Goal: Task Accomplishment & Management: Manage account settings

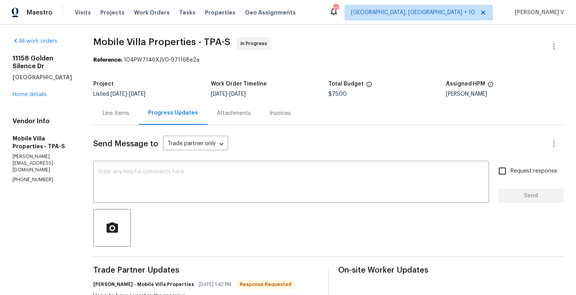
scroll to position [73, 0]
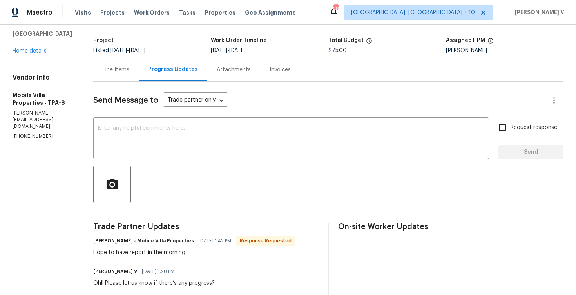
scroll to position [98, 0]
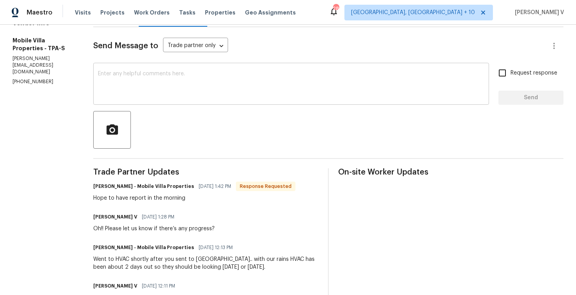
click at [159, 96] on textarea at bounding box center [291, 84] width 386 height 27
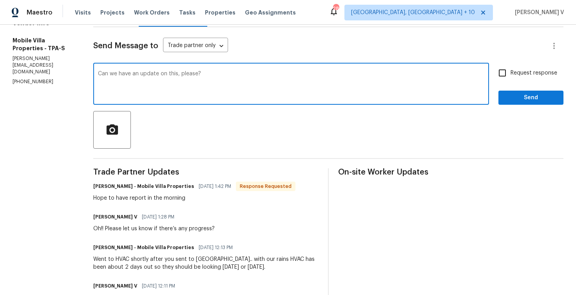
type textarea "Can we have an update on this, please?"
click at [509, 74] on input "Request response" at bounding box center [502, 73] width 16 height 16
checkbox input "true"
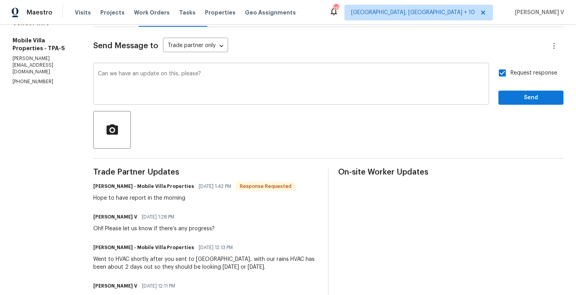
click at [96, 71] on div "Can we have an update on this, please? x ​" at bounding box center [291, 85] width 396 height 40
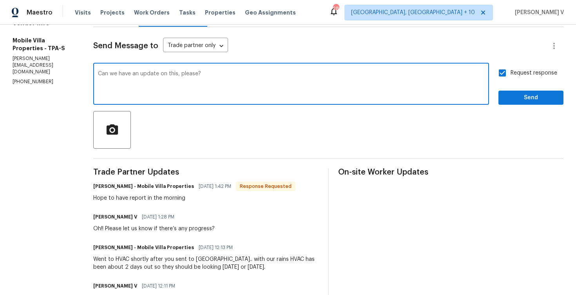
click at [98, 75] on textarea "Can we have an update on this, please?" at bounding box center [291, 84] width 386 height 27
type textarea "Couldn't find any report under the doc section. Can we have an update on this, …"
click at [528, 95] on span "Send" at bounding box center [531, 98] width 53 height 10
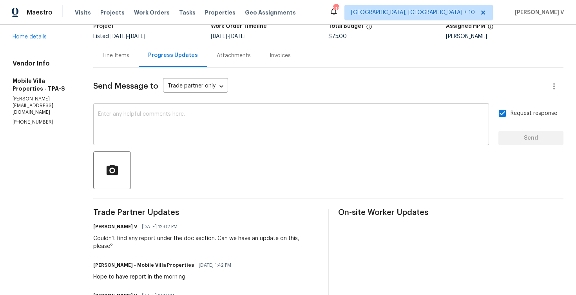
scroll to position [104, 0]
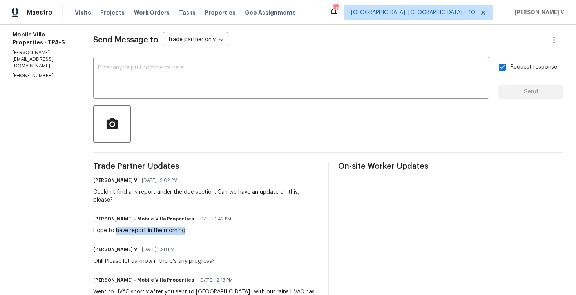
drag, startPoint x: 112, startPoint y: 223, endPoint x: 185, endPoint y: 223, distance: 72.5
click at [185, 226] on div "Hope to have report in the morning" at bounding box center [164, 230] width 143 height 8
copy div "have report in the morning"
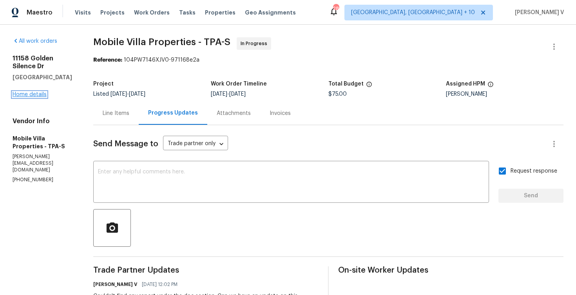
click at [31, 94] on link "Home details" at bounding box center [30, 94] width 34 height 5
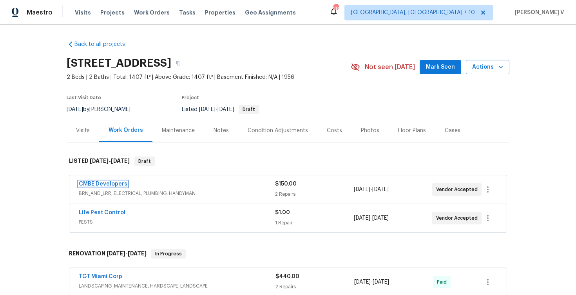
click at [102, 181] on link "CMBE Developers" at bounding box center [103, 183] width 49 height 5
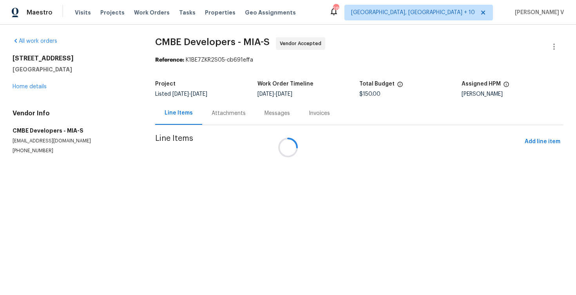
click at [221, 119] on div at bounding box center [288, 147] width 576 height 295
click at [218, 112] on div at bounding box center [288, 147] width 576 height 295
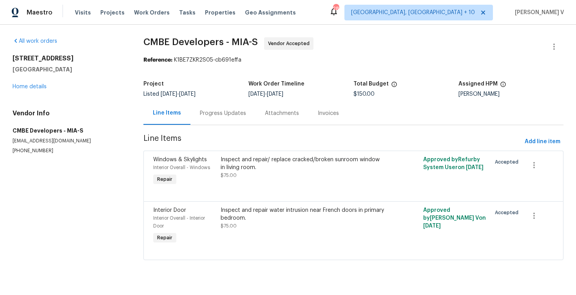
click at [218, 112] on div "Progress Updates" at bounding box center [223, 113] width 46 height 8
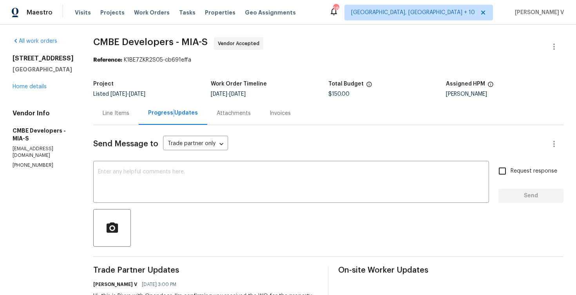
click at [129, 110] on div "Line Items" at bounding box center [116, 113] width 27 height 8
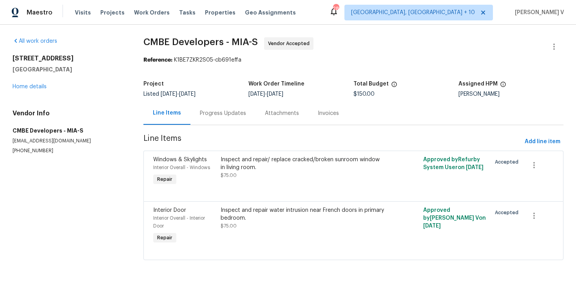
click at [206, 121] on div "Progress Updates" at bounding box center [222, 112] width 65 height 23
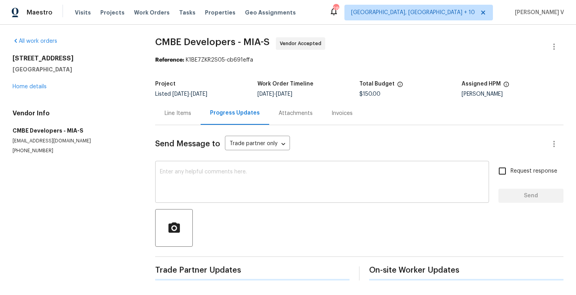
click at [228, 176] on textarea at bounding box center [322, 182] width 324 height 27
paste textarea "Hi team, Thank you for accepting the work order. Could you please provide a sch…"
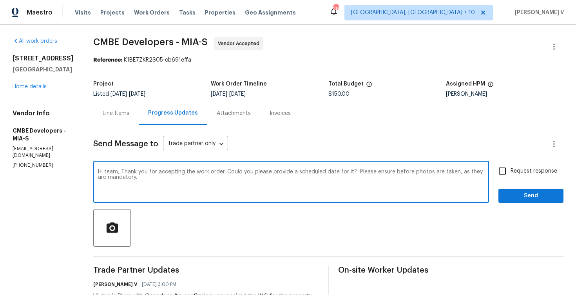
type textarea "Hi team, Thank you for accepting the work order. Could you please provide a sch…"
click at [500, 176] on input "Request response" at bounding box center [502, 171] width 16 height 16
checkbox input "true"
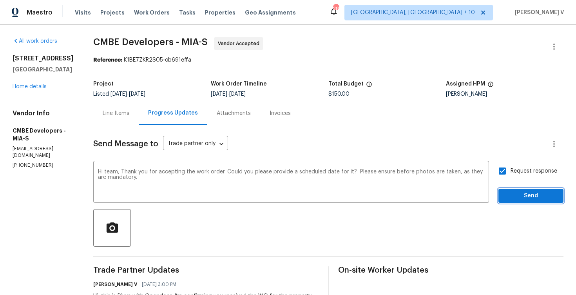
click at [510, 201] on button "Send" at bounding box center [530, 195] width 65 height 14
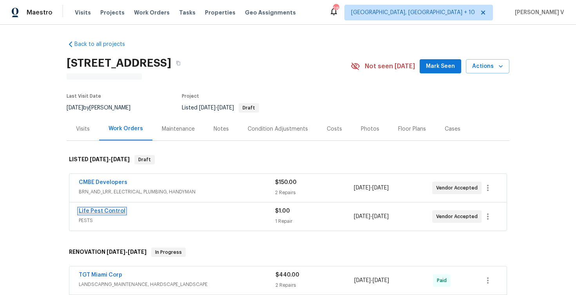
click at [102, 212] on link "Life Pest Control" at bounding box center [102, 210] width 47 height 5
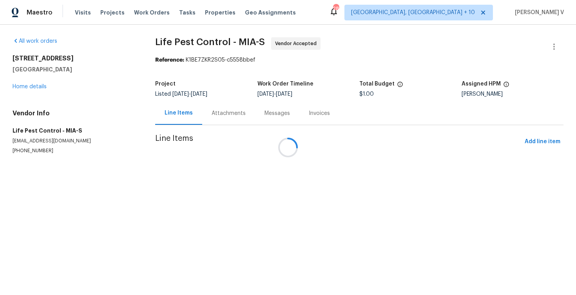
click at [228, 110] on div at bounding box center [288, 147] width 576 height 295
click at [232, 115] on div at bounding box center [288, 147] width 576 height 295
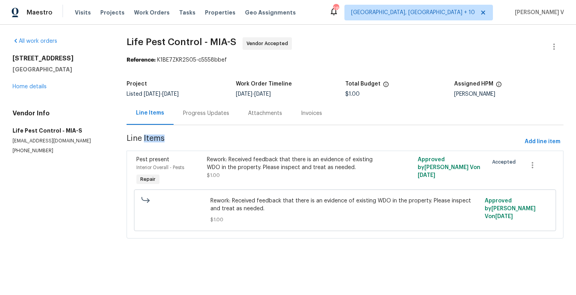
click at [211, 114] on div "Progress Updates" at bounding box center [206, 113] width 46 height 8
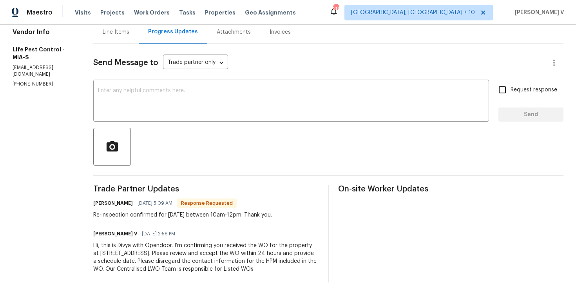
scroll to position [81, 0]
click at [181, 90] on textarea at bounding box center [291, 101] width 386 height 27
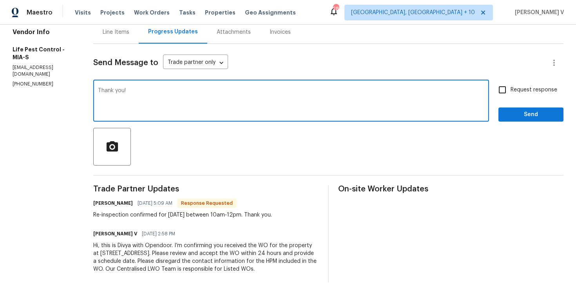
type textarea "Thank you!"
click at [536, 110] on span "Send" at bounding box center [531, 115] width 53 height 10
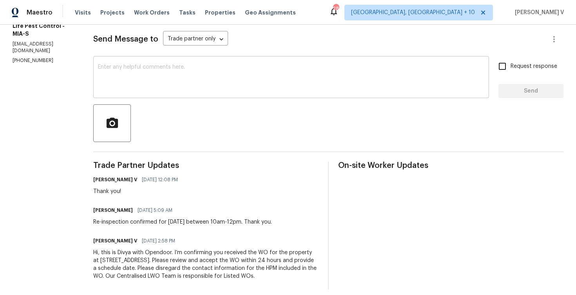
scroll to position [112, 0]
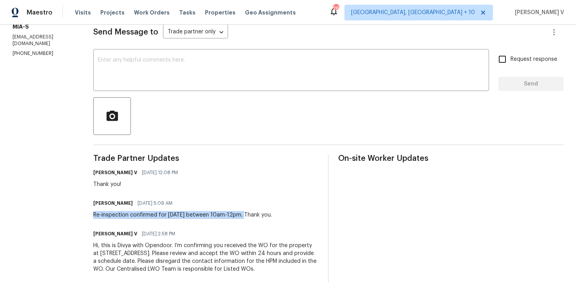
drag, startPoint x: 90, startPoint y: 214, endPoint x: 244, endPoint y: 214, distance: 154.4
click at [244, 214] on div "All work orders 232 NW 25th St Wilton Manors, FL 33311 Home details Vendor Info…" at bounding box center [288, 104] width 576 height 382
copy div "Re-inspection confirmed for tomorrow between 10am-12pm"
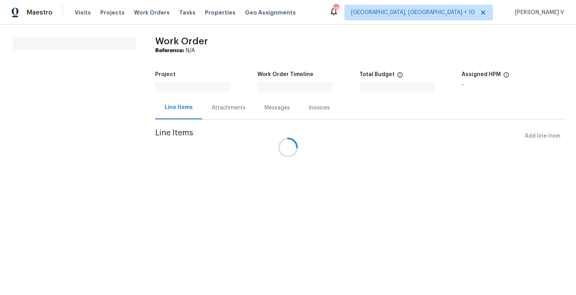
click at [250, 107] on div at bounding box center [288, 147] width 576 height 295
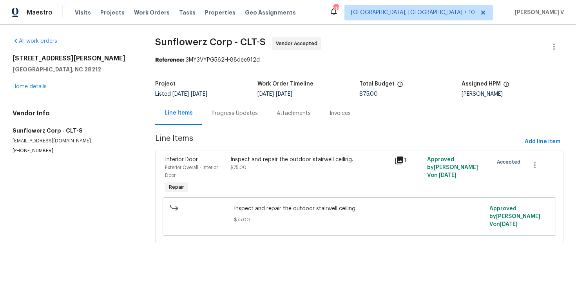
click at [250, 107] on div "Progress Updates" at bounding box center [234, 112] width 65 height 23
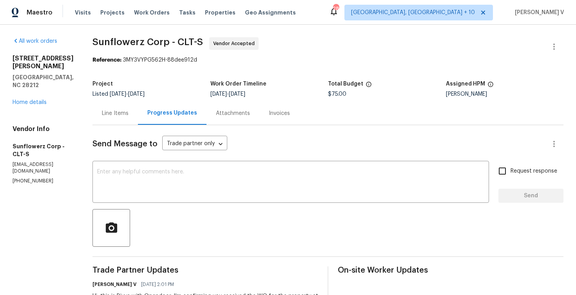
scroll to position [51, 0]
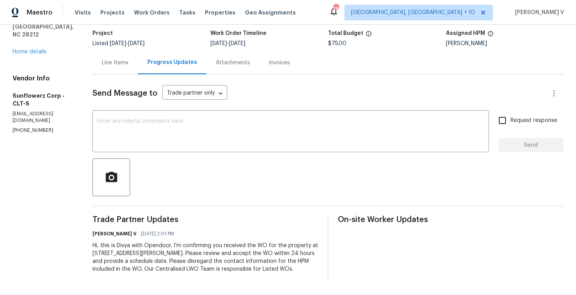
click at [125, 67] on div "Line Items" at bounding box center [114, 62] width 45 height 23
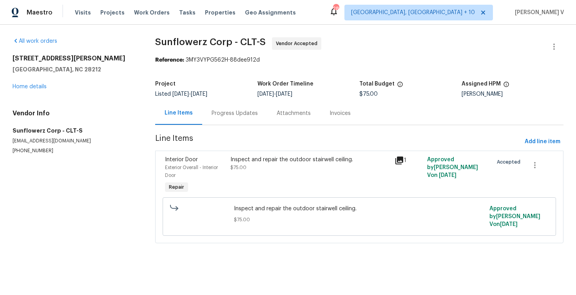
click at [125, 67] on h5 "Charlotte, NC 28212" at bounding box center [75, 69] width 124 height 8
click at [212, 110] on div "Progress Updates" at bounding box center [235, 113] width 46 height 8
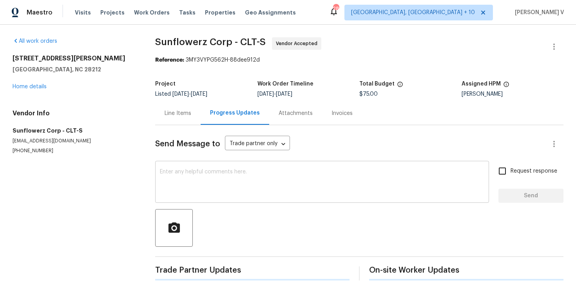
click at [228, 170] on textarea at bounding box center [322, 182] width 324 height 27
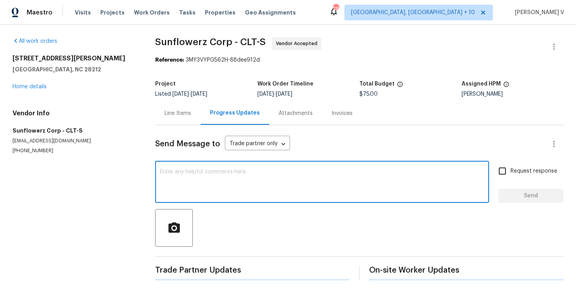
paste textarea "Hi team, Thank you for accepting the work order. Could you please provide a sch…"
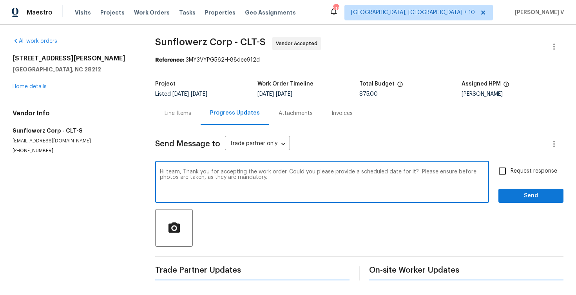
type textarea "Hi team, Thank you for accepting the work order. Could you please provide a sch…"
click at [512, 167] on span "Request response" at bounding box center [534, 171] width 47 height 8
click at [511, 167] on input "Request response" at bounding box center [502, 171] width 16 height 16
checkbox input "true"
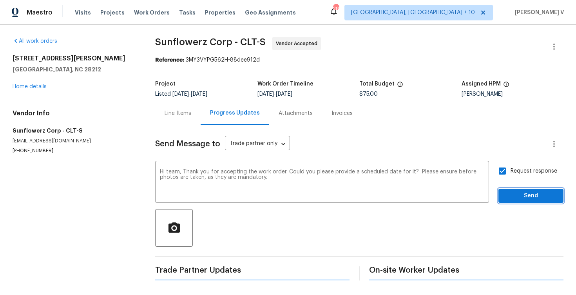
click at [522, 194] on span "Send" at bounding box center [531, 196] width 53 height 10
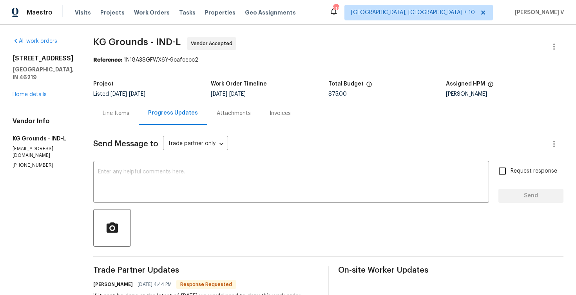
click at [129, 117] on div "Line Items" at bounding box center [116, 113] width 27 height 8
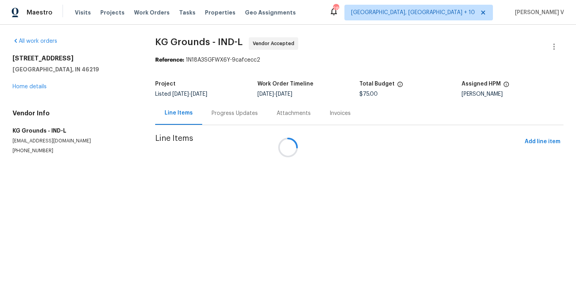
click at [31, 87] on div at bounding box center [288, 147] width 576 height 295
click at [36, 85] on div at bounding box center [288, 147] width 576 height 295
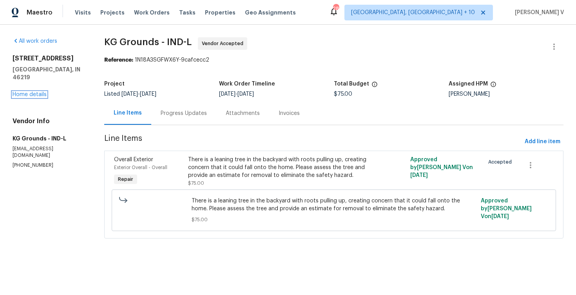
click at [30, 92] on link "Home details" at bounding box center [30, 94] width 34 height 5
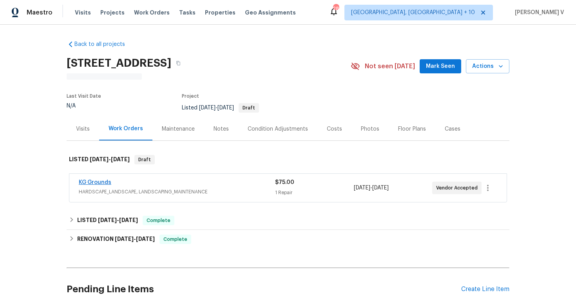
click at [94, 178] on span "KG Grounds" at bounding box center [95, 182] width 33 height 8
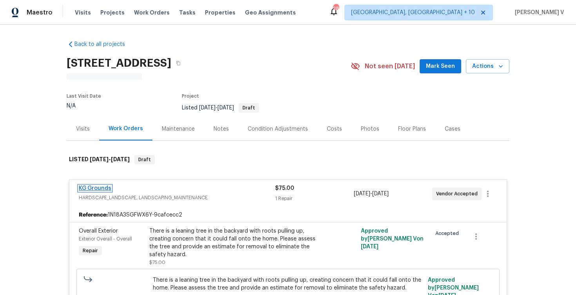
click at [96, 187] on link "KG Grounds" at bounding box center [95, 187] width 33 height 5
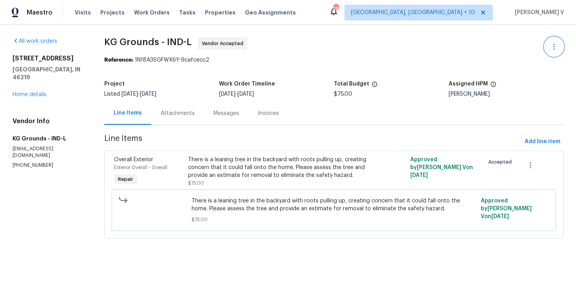
click at [551, 44] on icon "button" at bounding box center [553, 46] width 9 height 9
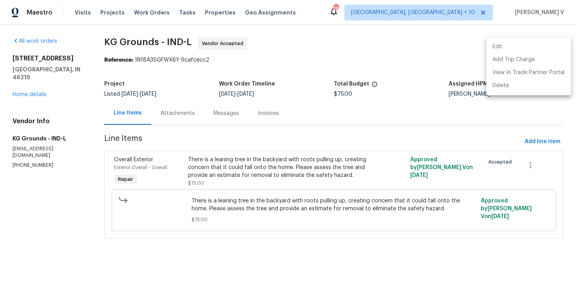
click at [551, 44] on li "Edit" at bounding box center [528, 46] width 85 height 13
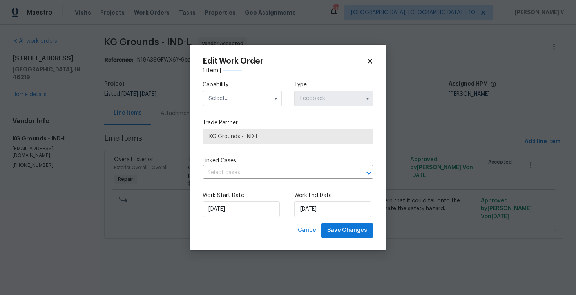
click at [245, 89] on div "Capability" at bounding box center [242, 93] width 79 height 25
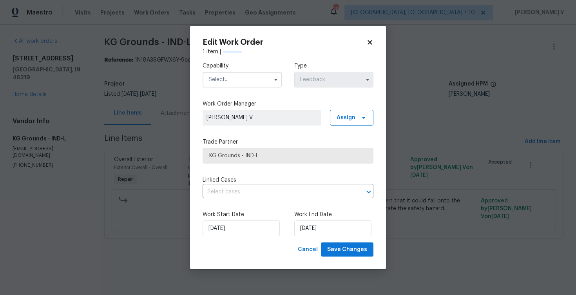
click at [257, 85] on input "text" at bounding box center [242, 80] width 79 height 16
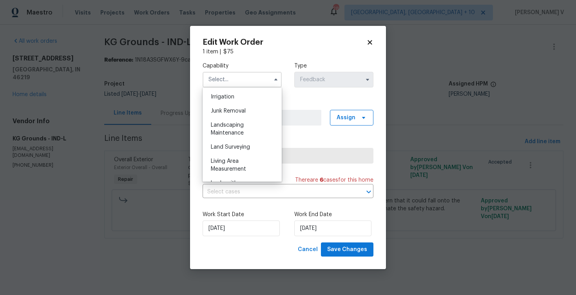
scroll to position [476, 0]
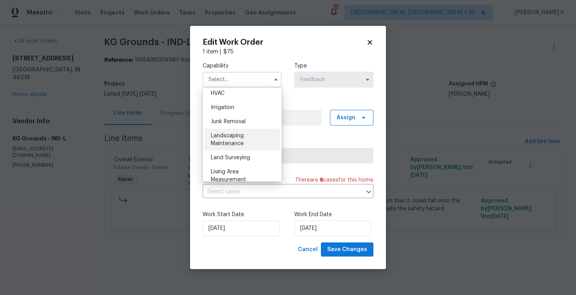
click at [237, 137] on span "Landscaping Maintenance" at bounding box center [227, 139] width 33 height 13
type input "Landscaping Maintenance"
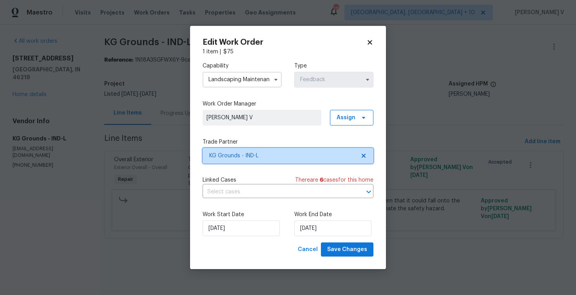
click at [364, 154] on icon at bounding box center [364, 156] width 4 height 4
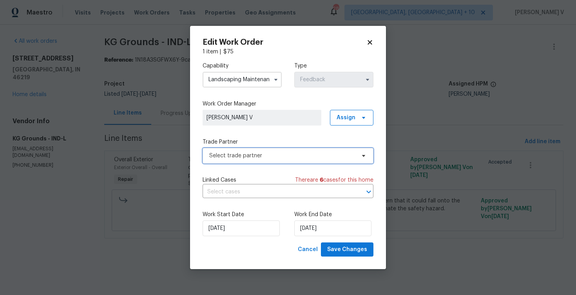
click at [364, 155] on icon at bounding box center [363, 156] width 3 height 2
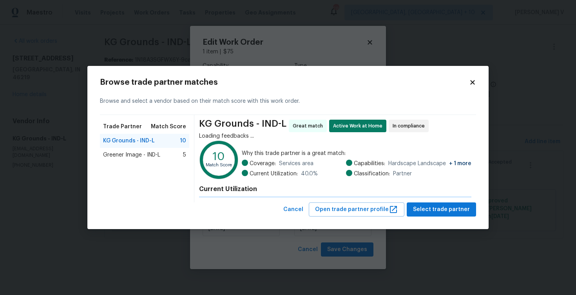
click at [152, 153] on span "Greener Image - IND-L" at bounding box center [131, 155] width 57 height 8
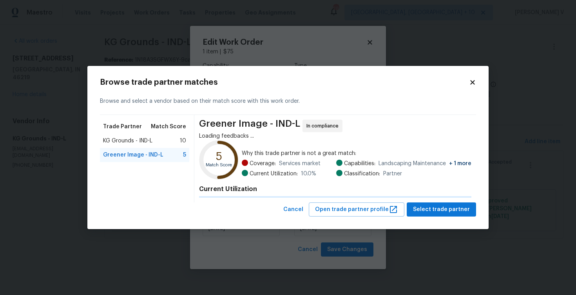
click at [174, 141] on div "KG Grounds - IND-L 10" at bounding box center [144, 141] width 83 height 8
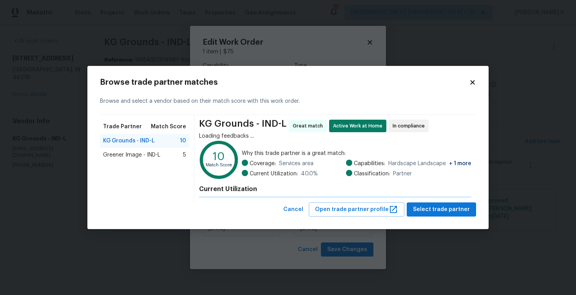
click at [95, 97] on div "Browse trade partner matches Browse and select a vendor based on their match sc…" at bounding box center [287, 147] width 401 height 163
click at [65, 100] on body "Maestro Visits Projects Work Orders Tasks Properties Geo Assignments 287 Cincin…" at bounding box center [288, 130] width 576 height 260
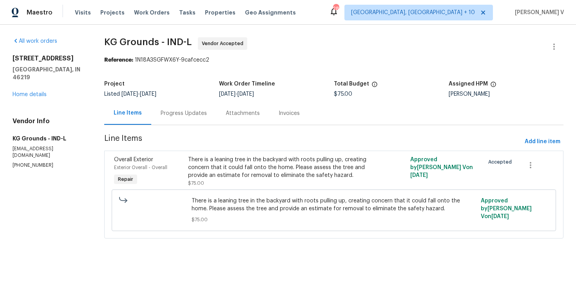
click at [65, 100] on body "Maestro Visits Projects Work Orders Tasks Properties Geo Assignments 287 Cincin…" at bounding box center [288, 130] width 576 height 260
click at [196, 102] on div "Progress Updates" at bounding box center [183, 112] width 65 height 23
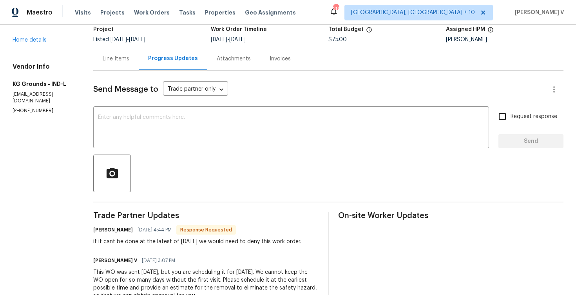
scroll to position [108, 0]
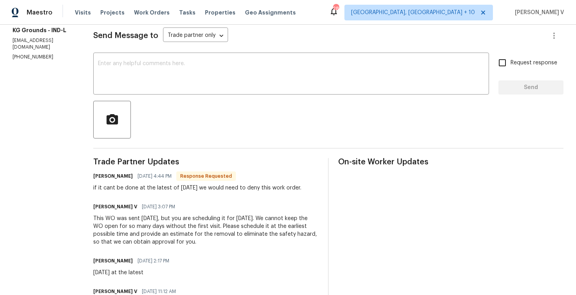
click at [142, 189] on div "if it cant be done at the latest of [DATE] we would need to deny this work orde…" at bounding box center [197, 188] width 208 height 8
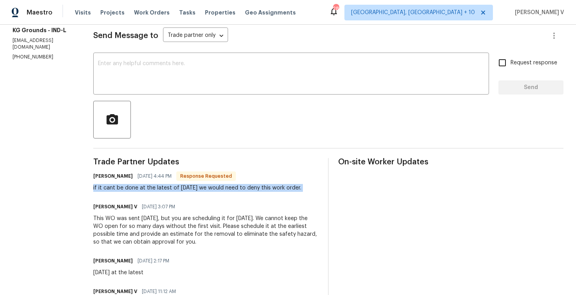
copy div "if it cant be done at the latest of [DATE] we would need to deny this work orde…"
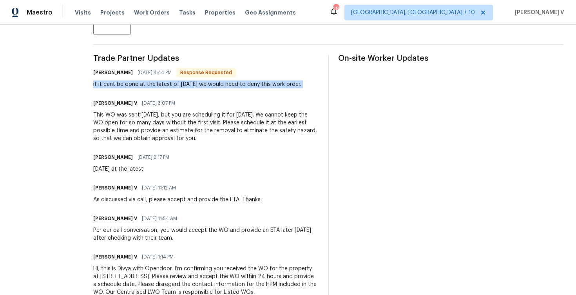
scroll to position [0, 0]
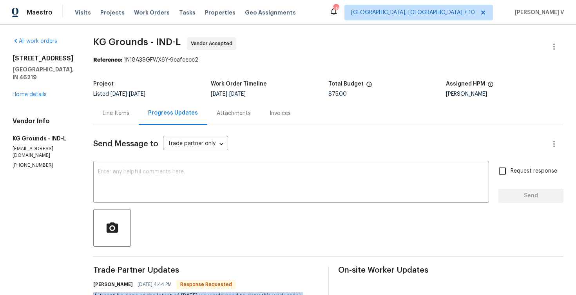
click at [133, 119] on div "Line Items" at bounding box center [115, 112] width 45 height 23
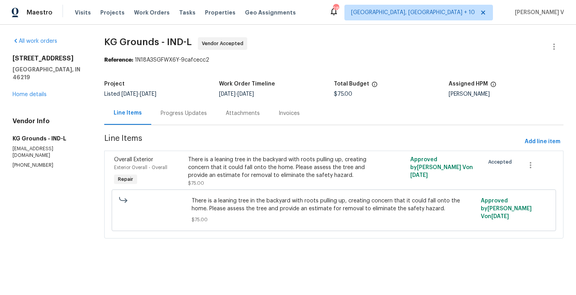
click at [195, 117] on div "Progress Updates" at bounding box center [183, 112] width 65 height 23
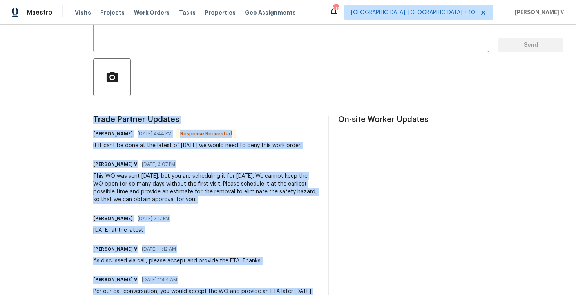
scroll to position [235, 0]
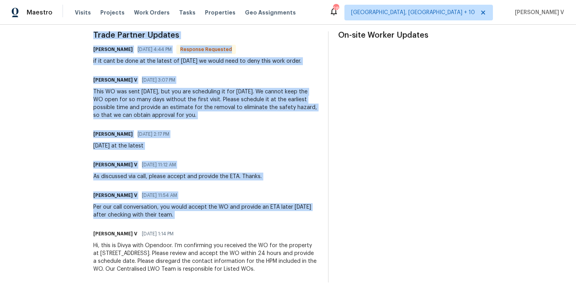
drag, startPoint x: 89, startPoint y: 171, endPoint x: 91, endPoint y: 300, distance: 128.9
click at [91, 294] on html "Maestro Visits Projects Work Orders Tasks Properties Geo Assignments 287 Cincin…" at bounding box center [288, 147] width 576 height 295
copy div "Trade Partner Updates Kyle Gluhm 08/20/2025 4:44 PM Response Requested if it ca…"
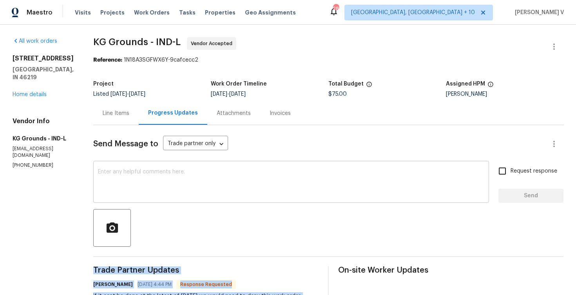
click at [176, 163] on div "x ​" at bounding box center [291, 183] width 396 height 40
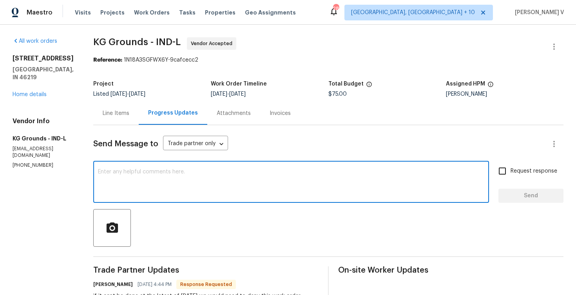
paste textarea "Please let us know by tomorrow (Friday) whether you will be able to address thi…"
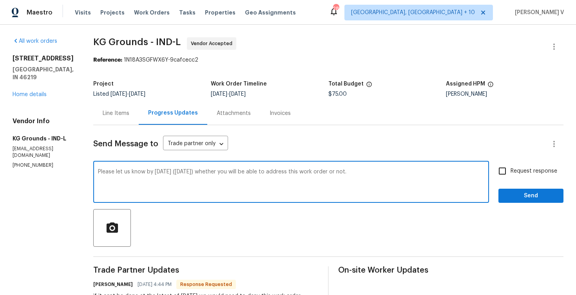
type textarea "Please let us know by tomorrow (Friday) whether you will be able to address thi…"
click at [505, 168] on input "Request response" at bounding box center [502, 171] width 16 height 16
checkbox input "true"
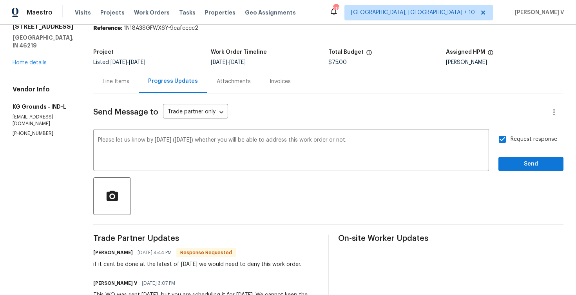
scroll to position [31, 0]
click at [148, 141] on textarea "Please let us know by tomorrow (Friday) whether you will be able to address thi…" at bounding box center [291, 151] width 386 height 27
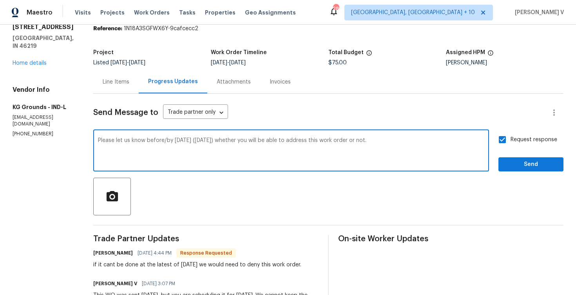
type textarea "Please let us know before/by tomorrow (Friday) whether you will be able to addr…"
click at [524, 165] on span "Send" at bounding box center [531, 164] width 53 height 10
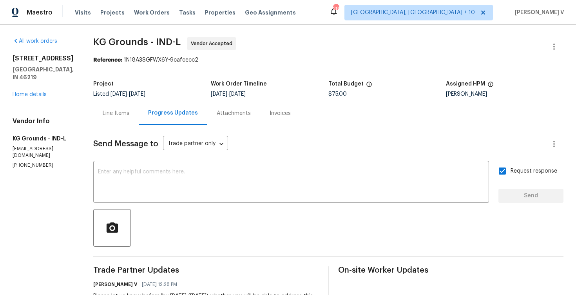
scroll to position [187, 0]
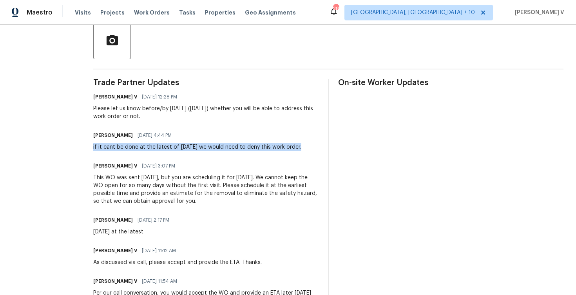
drag, startPoint x: 92, startPoint y: 146, endPoint x: 319, endPoint y: 148, distance: 226.9
click at [319, 148] on div "All work orders 8040 Goldenrod Ct Indianapolis, IN 46219 Home details Vendor In…" at bounding box center [288, 108] width 576 height 543
copy div "if it cant be done at the latest of sunday we would need to deny this work orde…"
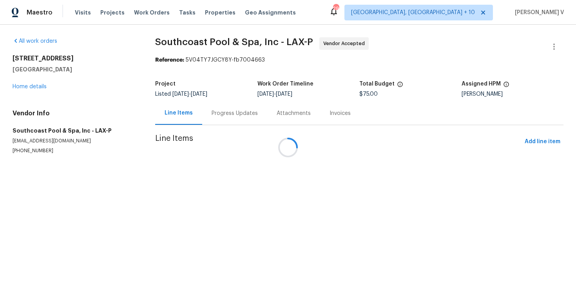
click at [233, 121] on div at bounding box center [288, 147] width 576 height 295
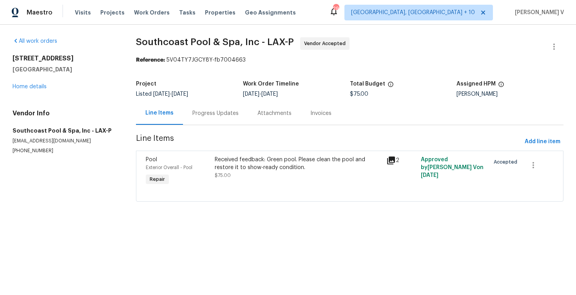
click at [233, 121] on div "Progress Updates" at bounding box center [215, 112] width 65 height 23
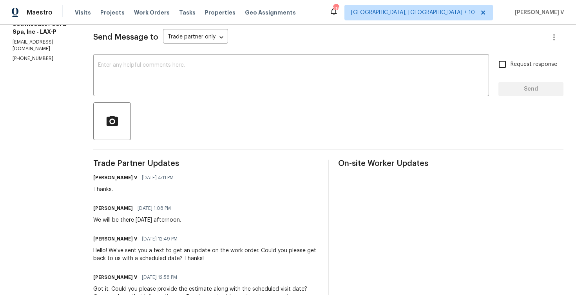
scroll to position [31, 0]
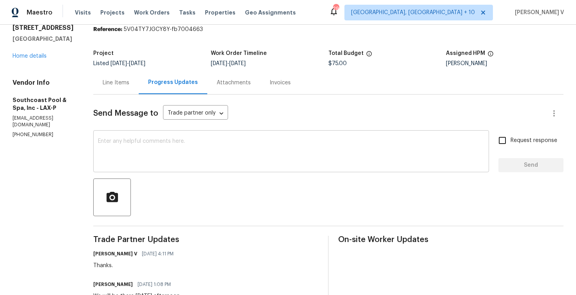
click at [166, 144] on textarea at bounding box center [291, 151] width 386 height 27
paste textarea "Hi team, Thank you for accepting the work order. Could you please provide a sch…"
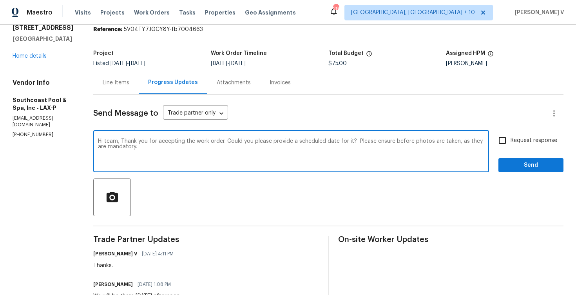
drag, startPoint x: 355, startPoint y: 140, endPoint x: 355, endPoint y: 154, distance: 13.3
click at [355, 154] on textarea "Hi team, Thank you for accepting the work order. Could you please provide a sch…" at bounding box center [291, 151] width 386 height 27
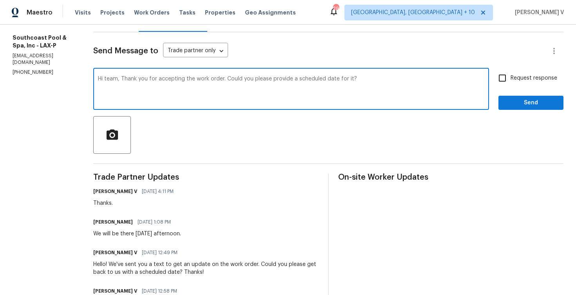
click at [214, 83] on textarea "Hi team, Thank you for accepting the work order. Could you please provide a sch…" at bounding box center [291, 89] width 386 height 27
paste textarea ", hope everything is on track with the WO scheduled for [DATE]. Please let us k…"
type textarea "Hi, hope everything is on track with the WO scheduled for [DATE]. Please let us…"
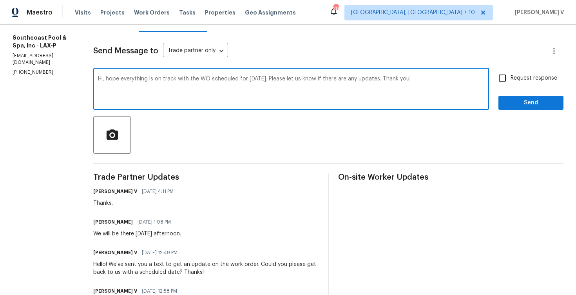
click at [498, 91] on div "Hi, hope everything is on track with the WO scheduled for [DATE]. Please let us…" at bounding box center [328, 90] width 470 height 40
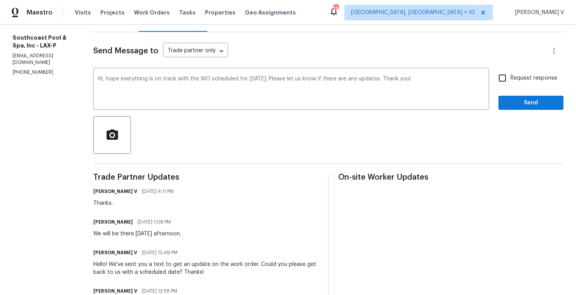
click at [514, 83] on label "Request response" at bounding box center [525, 78] width 63 height 16
click at [511, 83] on input "Request response" at bounding box center [502, 78] width 16 height 16
checkbox input "true"
click at [522, 105] on span "Send" at bounding box center [531, 103] width 53 height 10
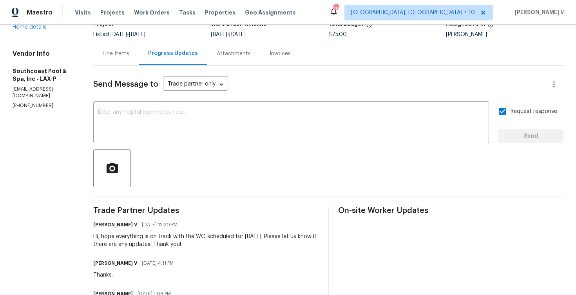
scroll to position [0, 0]
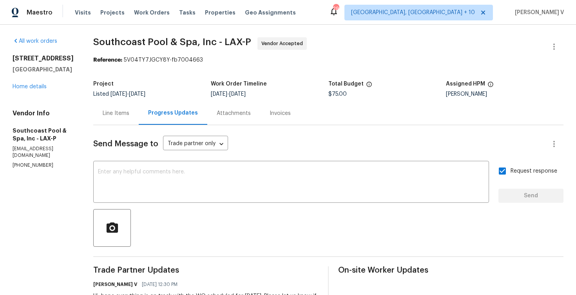
click at [30, 103] on div "All work orders 6440 Clear Springs Rd Simi Valley, CA 93063 Home details Vendor…" at bounding box center [44, 102] width 62 height 131
click at [33, 91] on div "6440 Clear Springs Rd Simi Valley, CA 93063 Home details" at bounding box center [44, 72] width 62 height 36
click at [46, 89] on link "Home details" at bounding box center [30, 86] width 34 height 5
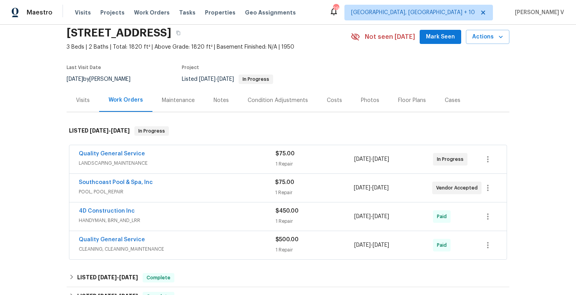
scroll to position [53, 0]
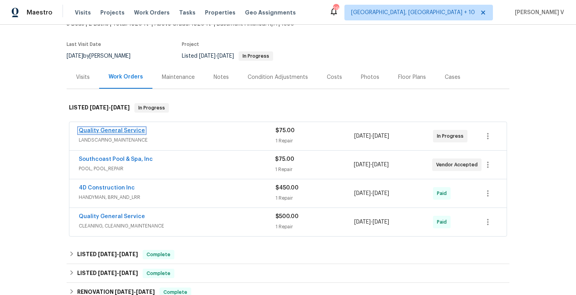
click at [123, 133] on link "Quality General Service" at bounding box center [112, 130] width 66 height 5
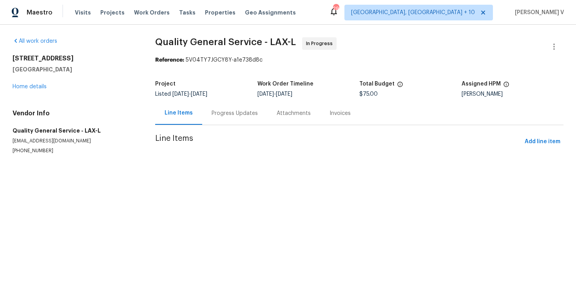
click at [237, 113] on div "Progress Updates" at bounding box center [235, 113] width 46 height 8
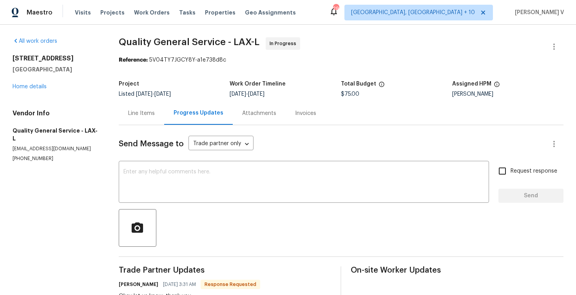
click at [25, 90] on div "6440 Clear Springs Rd Simi Valley, CA 93063 Home details" at bounding box center [56, 72] width 87 height 36
click at [27, 88] on link "Home details" at bounding box center [30, 86] width 34 height 5
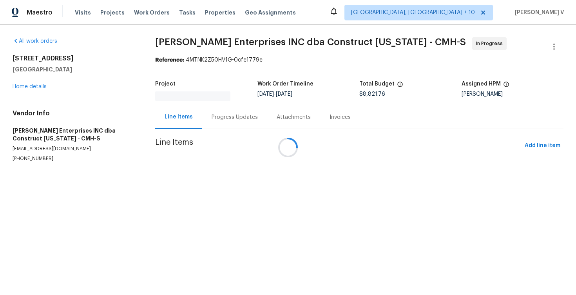
click at [226, 118] on div at bounding box center [288, 147] width 576 height 295
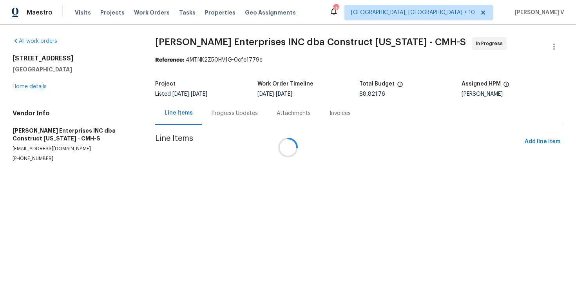
click at [226, 118] on div at bounding box center [288, 147] width 576 height 295
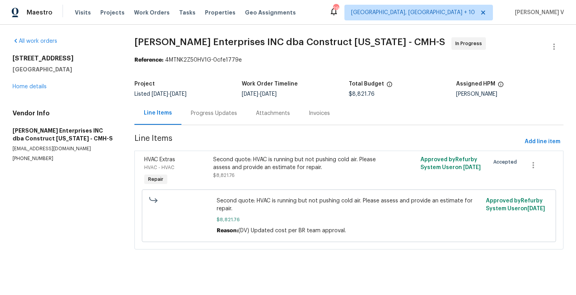
click at [218, 105] on div "Progress Updates" at bounding box center [213, 112] width 65 height 23
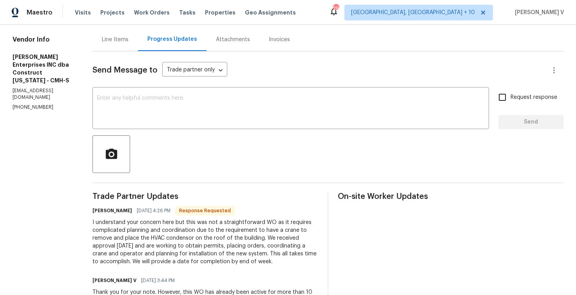
scroll to position [37, 0]
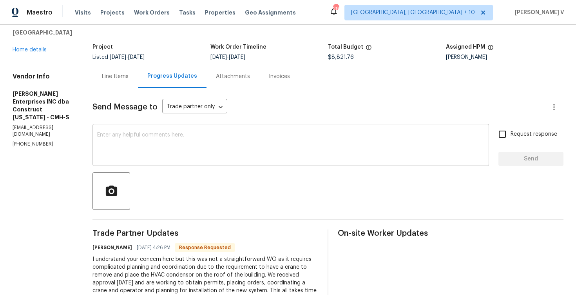
click at [180, 141] on textarea at bounding box center [290, 145] width 387 height 27
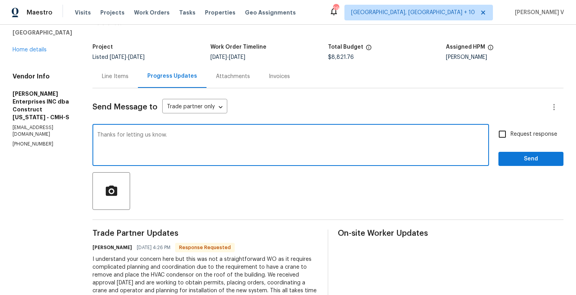
type textarea "Thanks for letting us know."
click at [533, 156] on span "Send" at bounding box center [531, 159] width 53 height 10
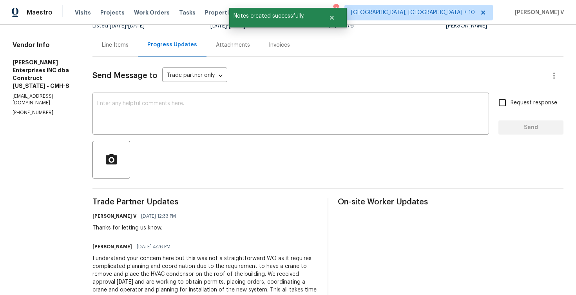
scroll to position [133, 0]
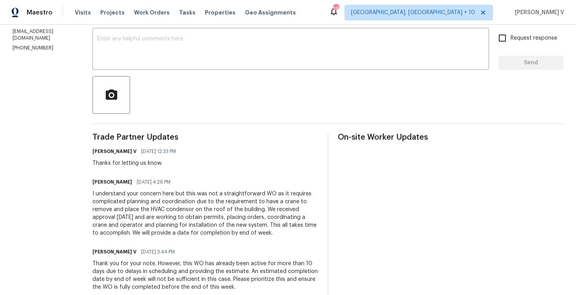
drag, startPoint x: 145, startPoint y: 232, endPoint x: 321, endPoint y: 235, distance: 175.6
copy div "will provide a date for completion by end of week."
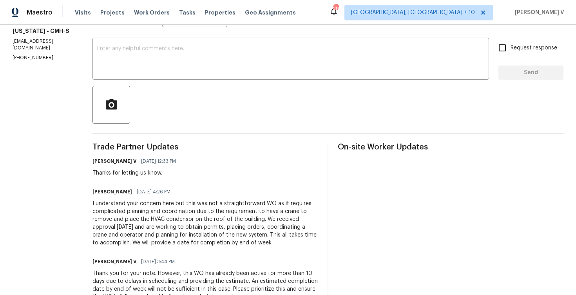
scroll to position [138, 0]
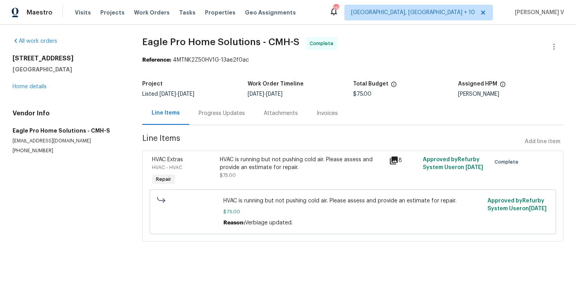
click at [219, 112] on div "Progress Updates" at bounding box center [222, 113] width 46 height 8
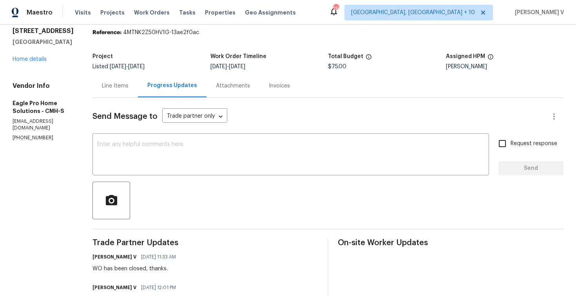
scroll to position [54, 0]
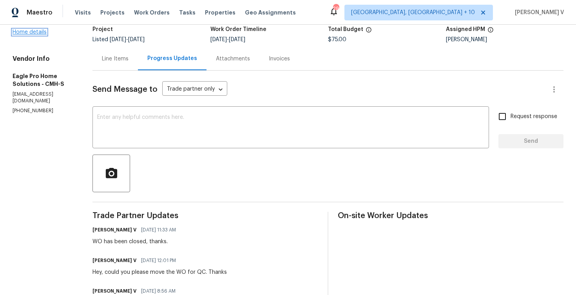
click at [38, 33] on link "Home details" at bounding box center [30, 31] width 34 height 5
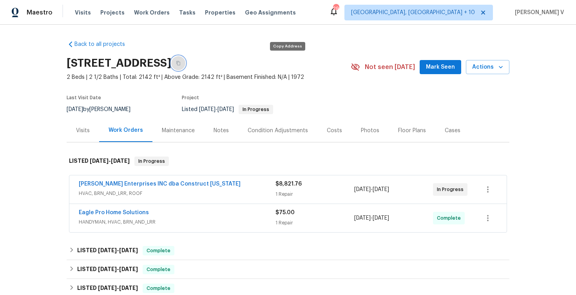
click at [185, 66] on button "button" at bounding box center [178, 63] width 14 height 14
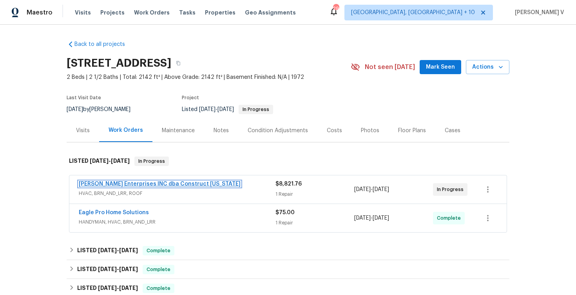
click at [142, 185] on link "Strick Enterprises INC dba Construct Ohio" at bounding box center [160, 183] width 162 height 5
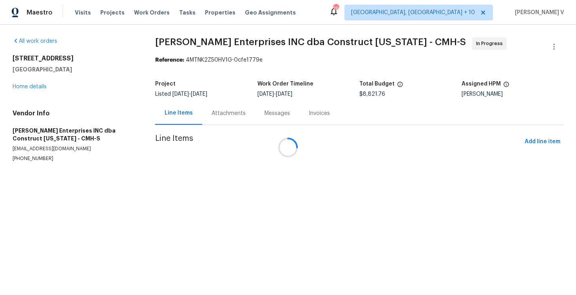
click at [261, 114] on div at bounding box center [288, 147] width 576 height 295
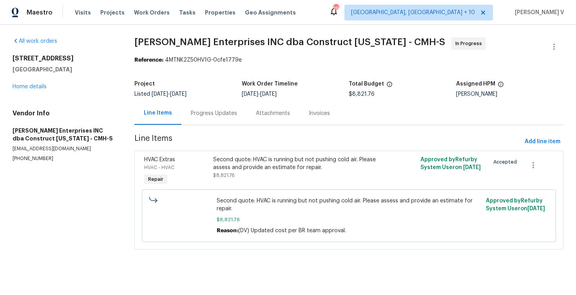
click at [214, 114] on div "Progress Updates" at bounding box center [214, 113] width 46 height 8
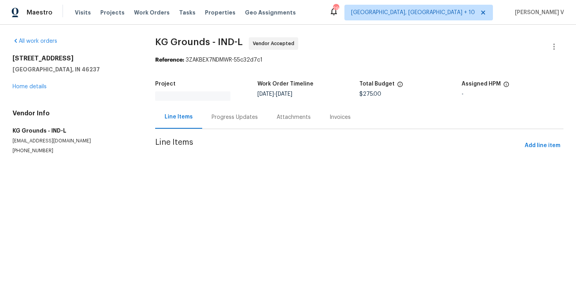
click at [238, 115] on div "Progress Updates" at bounding box center [235, 117] width 46 height 8
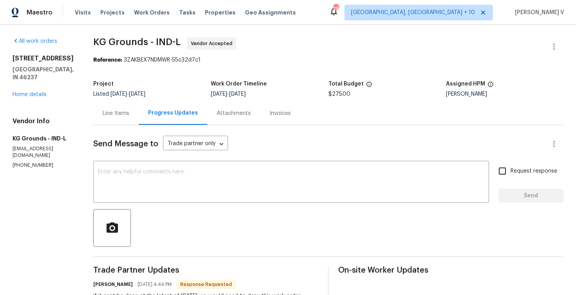
click at [131, 109] on div "Line Items" at bounding box center [115, 112] width 45 height 23
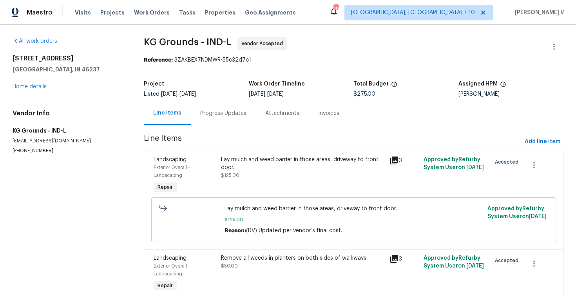
click at [219, 113] on div "Progress Updates" at bounding box center [223, 113] width 46 height 8
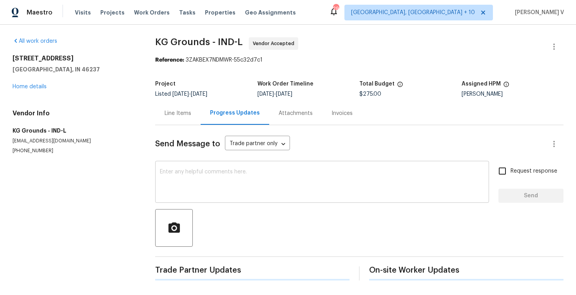
click at [231, 176] on textarea at bounding box center [322, 182] width 324 height 27
paste textarea "Please let us know by [DATE] ([DATE]) whether you will be able to address this …"
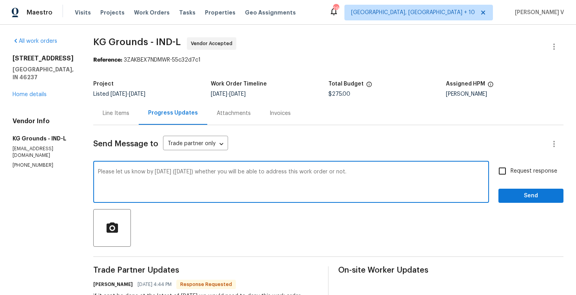
type textarea "Please let us know by [DATE] ([DATE]) whether you will be able to address this …"
click at [517, 167] on span "Request response" at bounding box center [534, 171] width 47 height 8
click at [511, 167] on input "Request response" at bounding box center [502, 171] width 16 height 16
checkbox input "true"
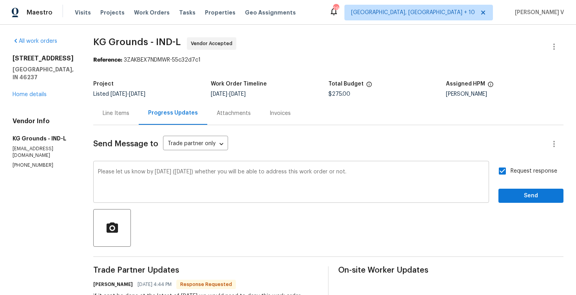
scroll to position [38, 0]
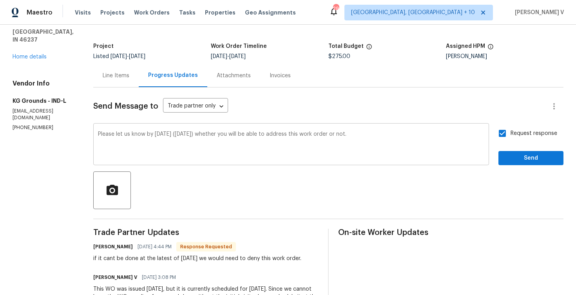
click at [148, 135] on textarea "Please let us know by [DATE] ([DATE]) whether you will be able to address this …" at bounding box center [291, 144] width 386 height 27
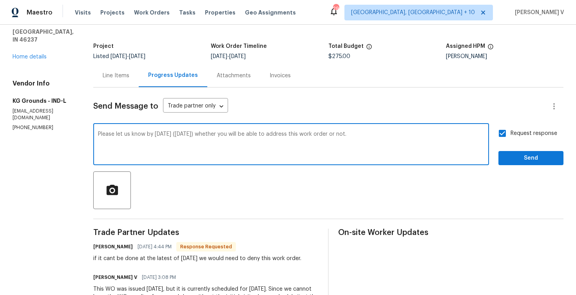
drag, startPoint x: 150, startPoint y: 135, endPoint x: 203, endPoint y: 135, distance: 52.5
click at [203, 135] on textarea "Please let us know by [DATE] ([DATE]) whether you will be able to address this …" at bounding box center [291, 144] width 386 height 27
click at [325, 132] on textarea "Please let us know whether you will be able to address this work order or not." at bounding box center [291, 144] width 386 height 27
click at [145, 134] on textarea "Please let us know whether you will be able to address this work order or not. …" at bounding box center [291, 144] width 386 height 27
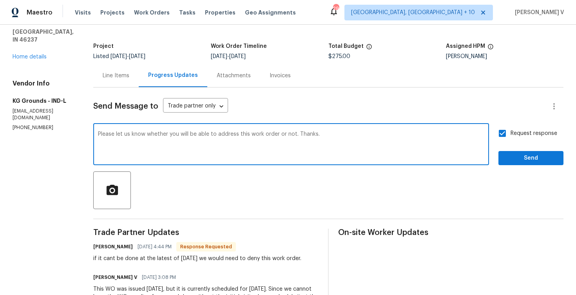
click at [145, 134] on textarea "Please let us know whether you will be able to address this work order or not. …" at bounding box center [291, 144] width 386 height 27
click at [264, 139] on textarea "Please confirm us tomorrow whether you can address this on sunday." at bounding box center [291, 144] width 386 height 27
paste textarea "Kindly confirm by tomorrow if you are able to take care of this on S"
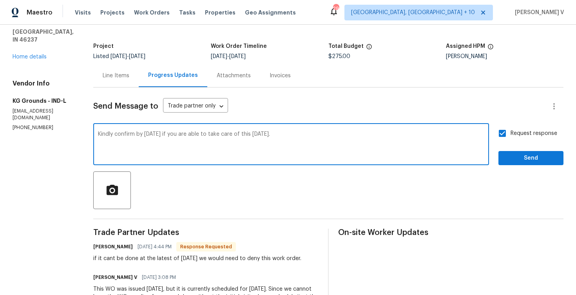
type textarea "Kindly confirm by tomorrow if you are able to take care of this on Sunday."
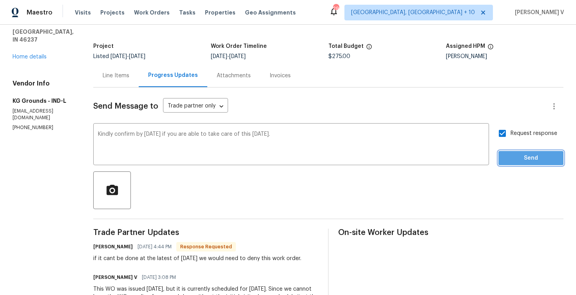
click at [511, 154] on span "Send" at bounding box center [531, 158] width 53 height 10
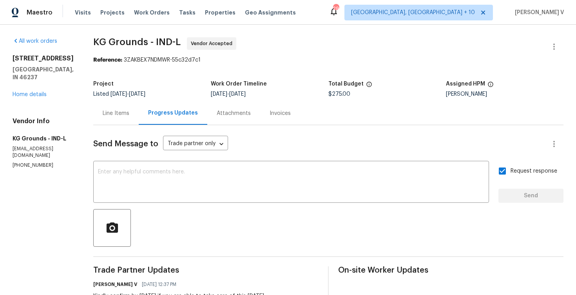
scroll to position [52, 0]
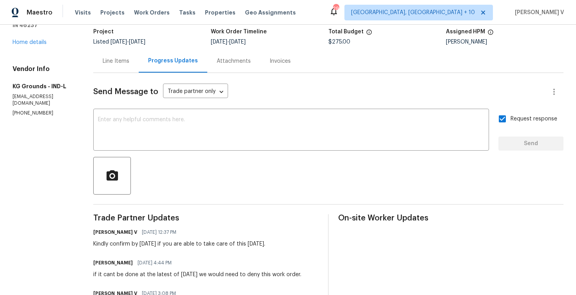
click at [152, 274] on div "if it cant be done at the latest of sunday we would need to deny this work orde…" at bounding box center [197, 274] width 208 height 8
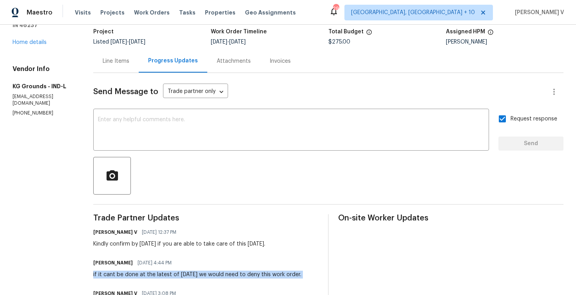
copy div "if it cant be done at the latest of sunday we would need to deny this work orde…"
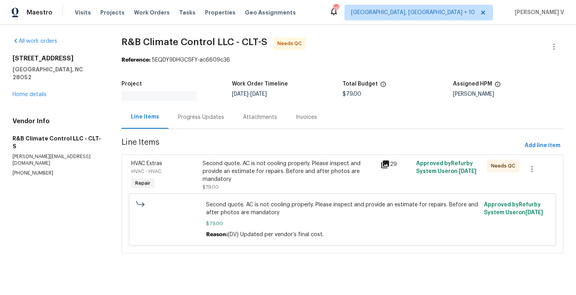
click at [203, 123] on div "Progress Updates" at bounding box center [200, 116] width 65 height 23
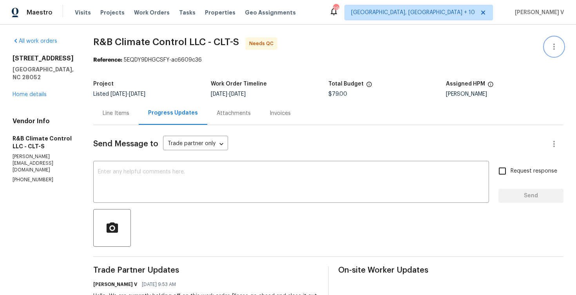
click at [554, 44] on icon "button" at bounding box center [554, 46] width 2 height 6
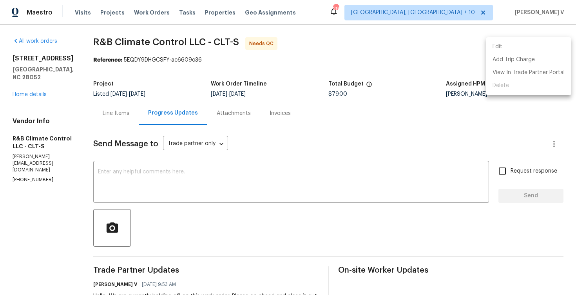
click at [554, 44] on li "Edit" at bounding box center [528, 46] width 85 height 13
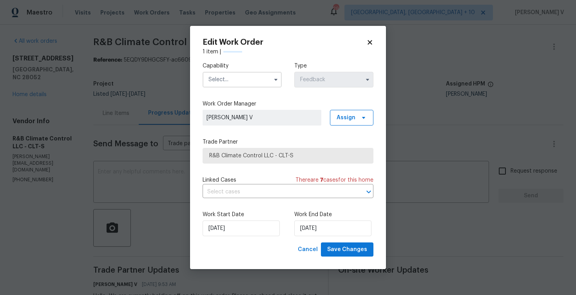
click at [223, 85] on input "text" at bounding box center [242, 80] width 79 height 16
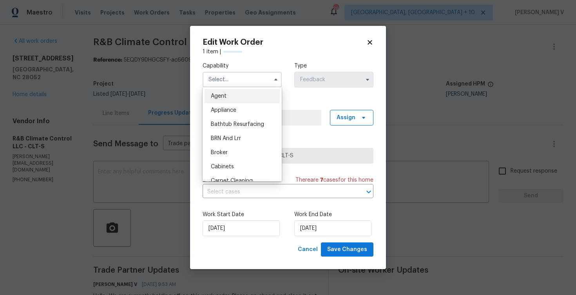
click at [223, 94] on span "Agent" at bounding box center [219, 95] width 16 height 5
type input "Agent"
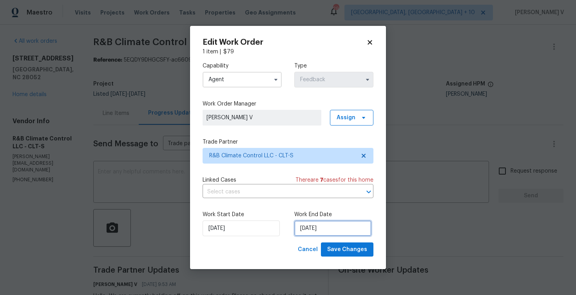
click at [302, 224] on input "19/08/2025" at bounding box center [332, 228] width 77 height 16
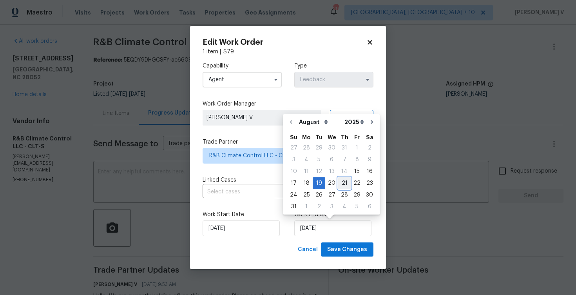
click at [338, 184] on div "21" at bounding box center [344, 182] width 13 height 11
type input "21/08/2025"
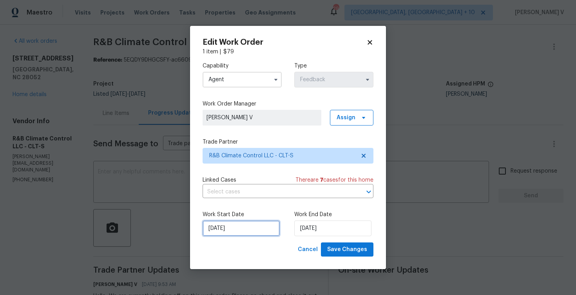
click at [232, 228] on input "15/08/2025" at bounding box center [241, 228] width 77 height 16
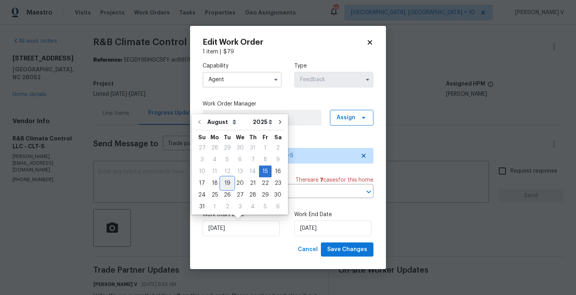
click at [223, 182] on div "19" at bounding box center [227, 182] width 13 height 11
type input "19/08/2025"
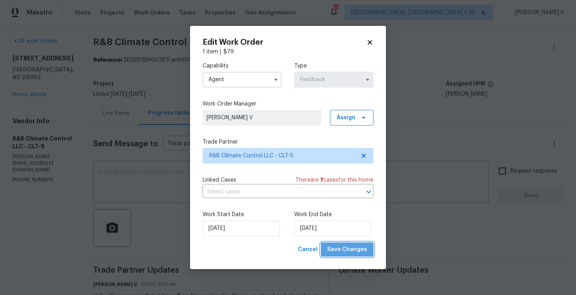
click at [350, 246] on span "Save Changes" at bounding box center [347, 249] width 40 height 10
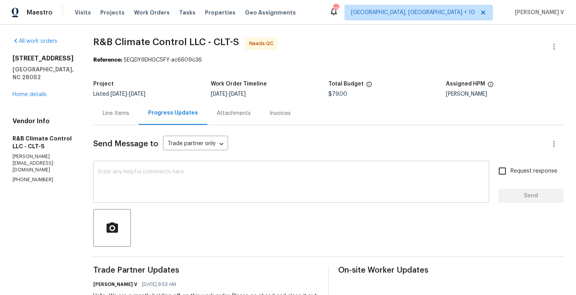
scroll to position [13, 0]
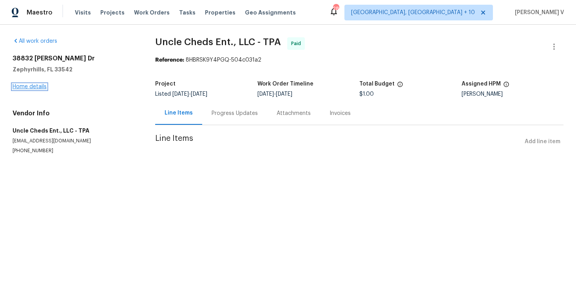
click at [22, 87] on link "Home details" at bounding box center [30, 86] width 34 height 5
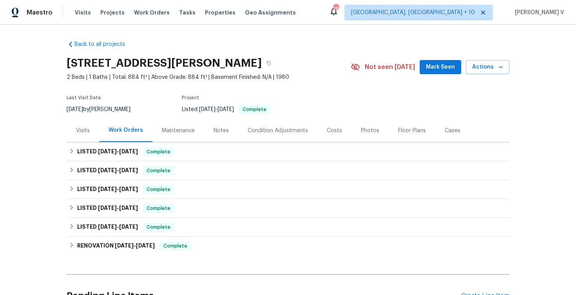
scroll to position [80, 0]
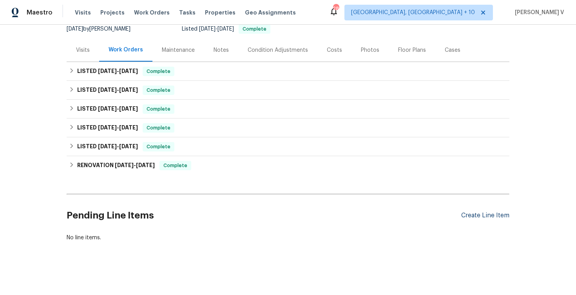
click at [499, 217] on div "Create Line Item" at bounding box center [485, 215] width 48 height 7
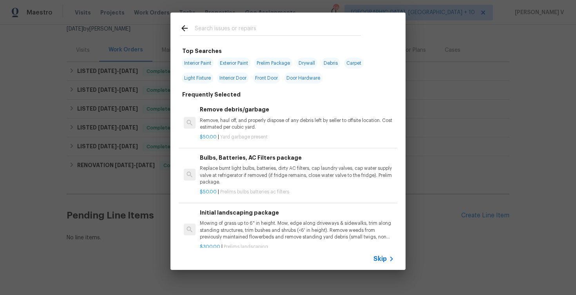
click at [384, 257] on span "Skip" at bounding box center [379, 259] width 13 height 8
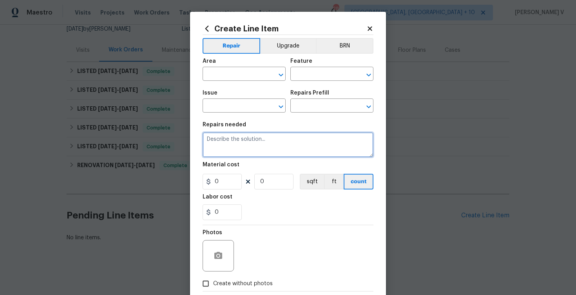
click at [288, 153] on textarea at bounding box center [288, 144] width 171 height 25
paste textarea "There is an air duct on the back porch that is blowing cold air outside. Please…"
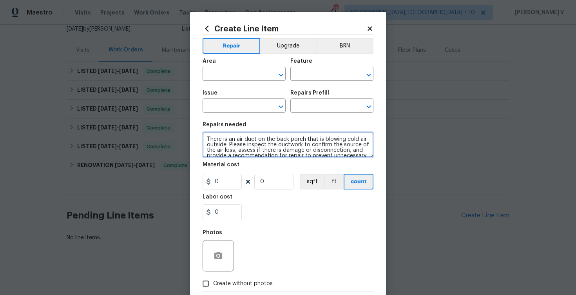
scroll to position [7, 0]
type textarea "There is an air duct on the back porch that is blowing cold air outside. Please…"
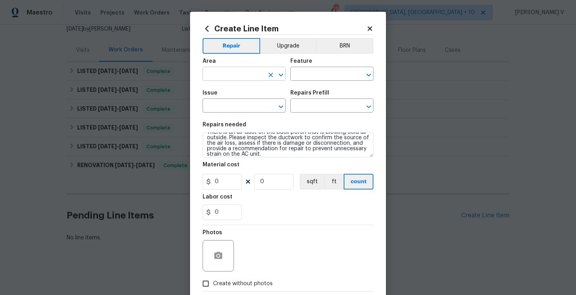
click at [228, 75] on input "text" at bounding box center [233, 75] width 61 height 12
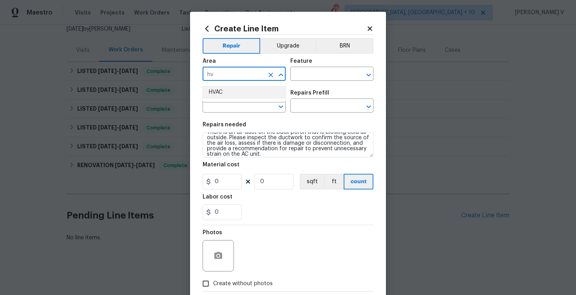
click at [231, 97] on li "HVAC" at bounding box center [244, 92] width 83 height 13
type input "HVAC"
click at [295, 87] on div "Issue ​ Repairs Prefill ​" at bounding box center [288, 101] width 171 height 32
click at [314, 78] on input "text" at bounding box center [320, 75] width 61 height 12
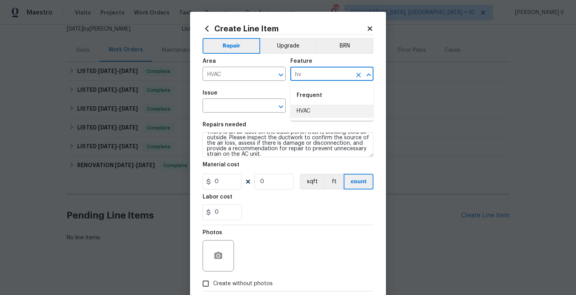
click at [315, 105] on li "HVAC" at bounding box center [331, 111] width 83 height 13
type input "HVAC"
click at [234, 100] on input "text" at bounding box center [233, 106] width 61 height 12
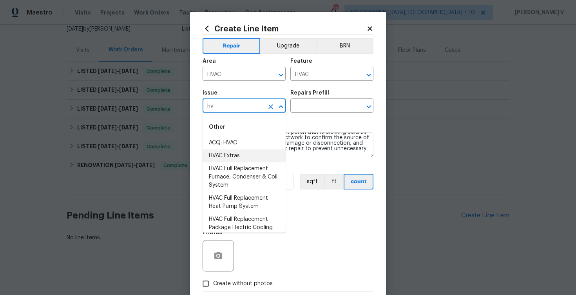
click at [254, 150] on li "HVAC Extras" at bounding box center [244, 155] width 83 height 13
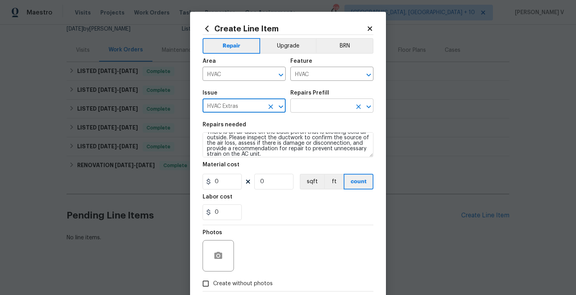
type input "HVAC Extras"
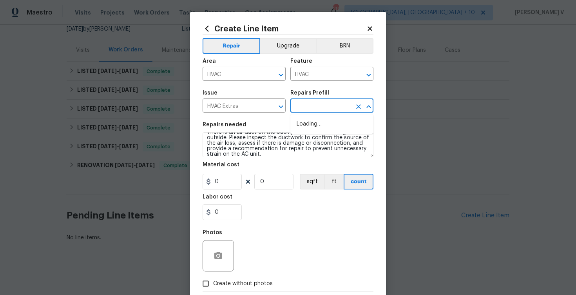
click at [334, 110] on input "text" at bounding box center [320, 106] width 61 height 12
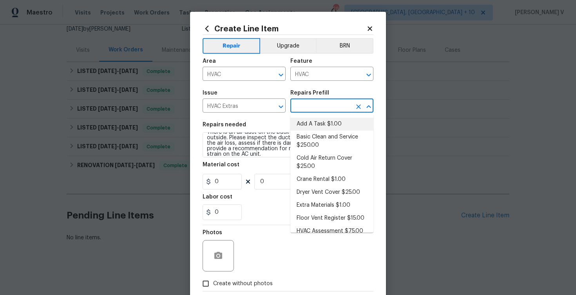
click at [312, 125] on li "Add A Task $1.00" at bounding box center [331, 124] width 83 height 13
type input "Add A Task $1.00"
type textarea "HPM to detail"
type input "1"
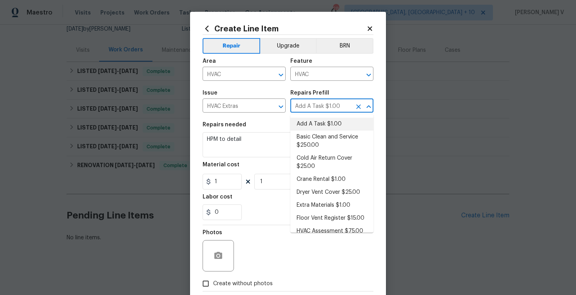
scroll to position [0, 0]
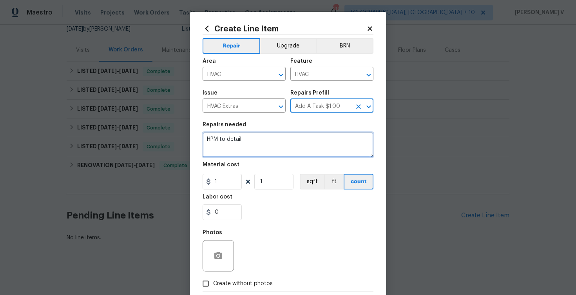
click at [277, 142] on textarea "HPM to detail" at bounding box center [288, 144] width 171 height 25
paste textarea "There is an air duct on the back porch that is blowing cold air outside. Please…"
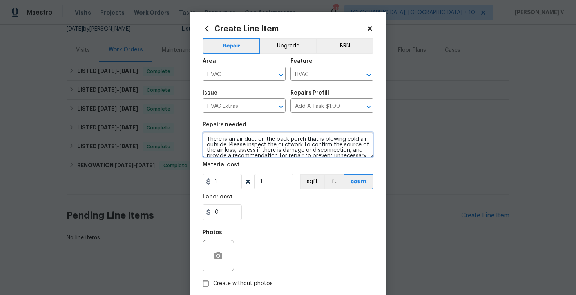
scroll to position [7, 0]
type textarea "There is an air duct on the back porch that is blowing cold air outside. Please…"
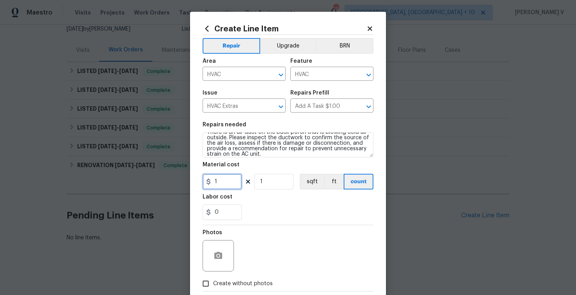
click at [232, 181] on input "1" at bounding box center [222, 182] width 39 height 16
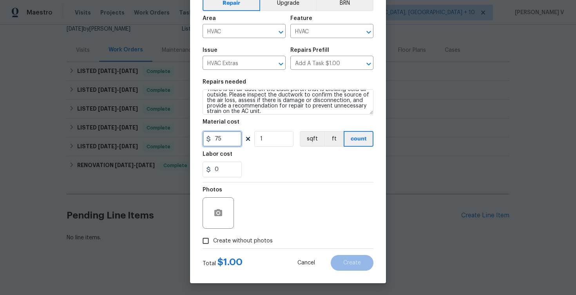
type input "75"
click at [211, 246] on div "Photos Create without photos" at bounding box center [288, 215] width 171 height 66
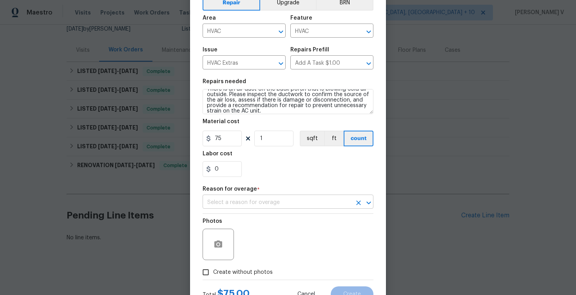
click at [277, 208] on input "text" at bounding box center [277, 202] width 149 height 12
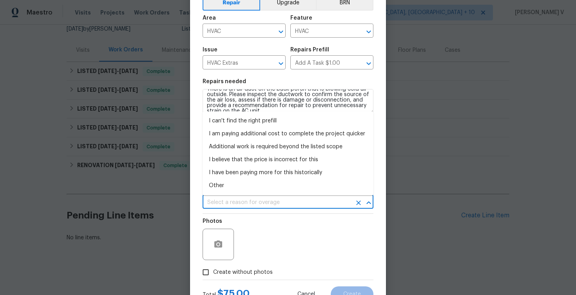
click at [266, 194] on ul "I can't find the right prefill I am paying additional cost to complete the proj…" at bounding box center [288, 153] width 171 height 84
click at [264, 190] on li "Other" at bounding box center [288, 185] width 171 height 13
type input "Other"
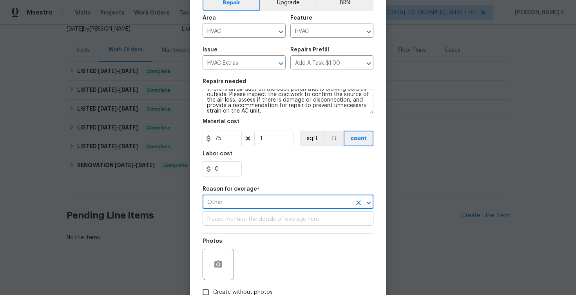
click at [252, 221] on input "text" at bounding box center [288, 219] width 171 height 12
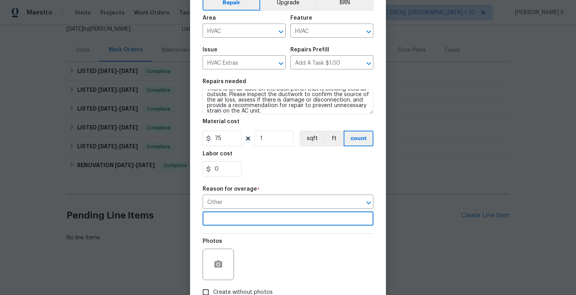
scroll to position [95, 0]
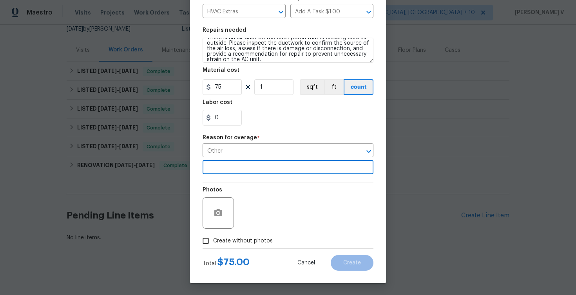
click at [217, 246] on label "Create without photos" at bounding box center [235, 240] width 74 height 15
click at [213, 246] on input "Create without photos" at bounding box center [205, 240] width 15 height 15
checkbox input "true"
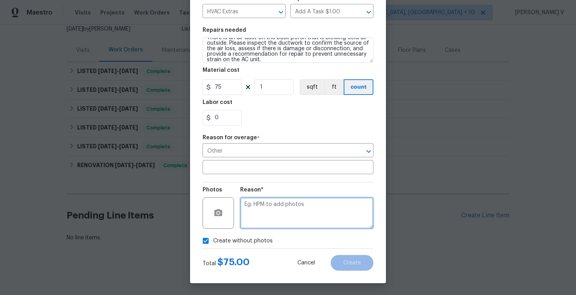
click at [298, 214] on textarea at bounding box center [306, 212] width 133 height 31
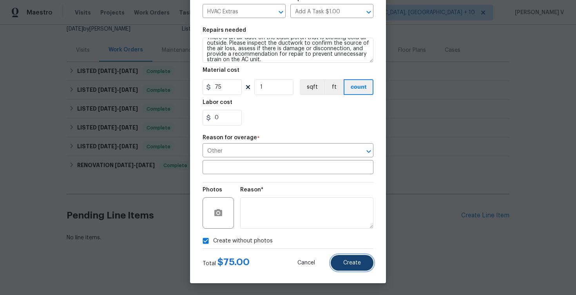
click at [351, 270] on button "Create" at bounding box center [352, 263] width 43 height 16
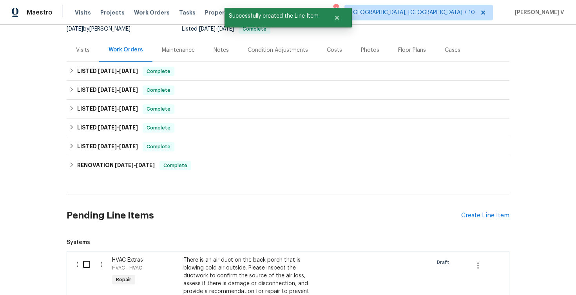
click at [89, 260] on input "checkbox" at bounding box center [89, 264] width 22 height 16
checkbox input "true"
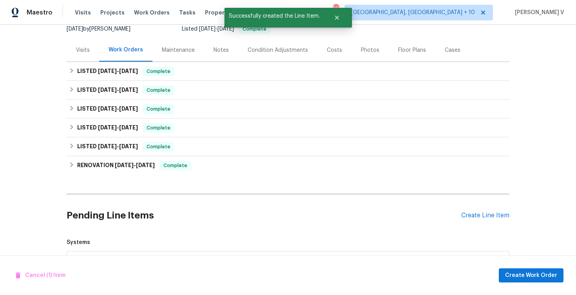
scroll to position [209, 0]
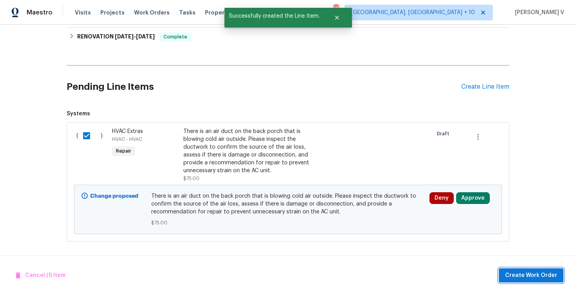
click at [524, 276] on span "Create Work Order" at bounding box center [531, 275] width 52 height 10
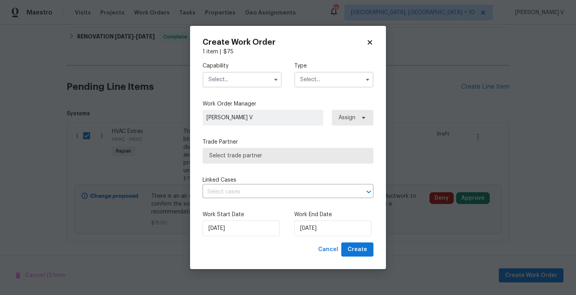
click at [237, 73] on input "text" at bounding box center [242, 80] width 79 height 16
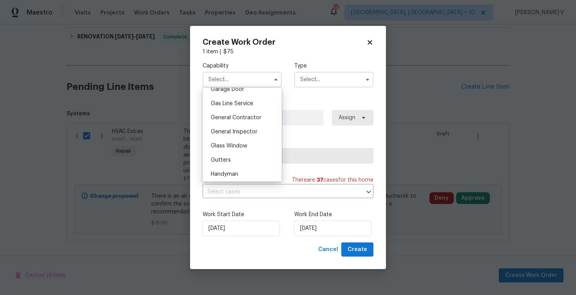
scroll to position [456, 0]
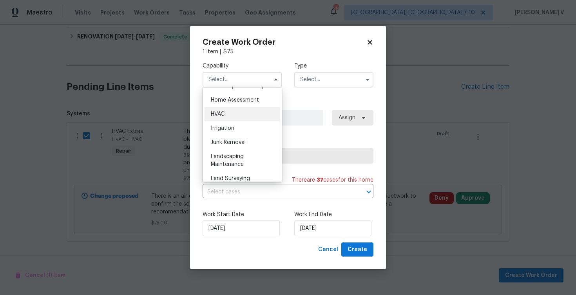
click at [230, 115] on div "HVAC" at bounding box center [242, 114] width 75 height 14
type input "HVAC"
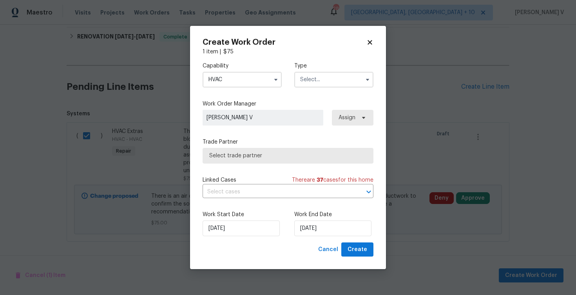
click at [321, 82] on input "text" at bounding box center [333, 80] width 79 height 16
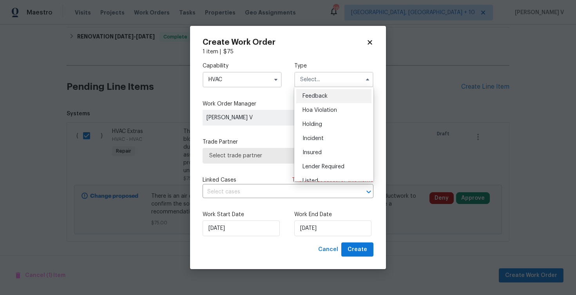
click at [313, 91] on div "Feedback" at bounding box center [333, 96] width 75 height 14
type input "Feedback"
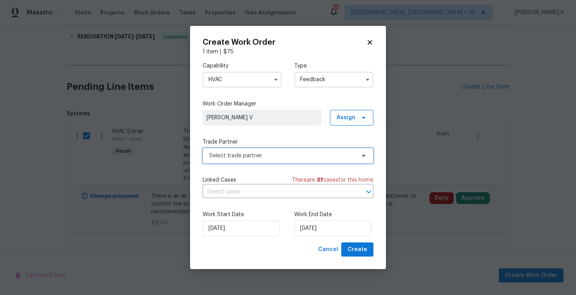
click at [275, 156] on span "Select trade partner" at bounding box center [282, 156] width 146 height 8
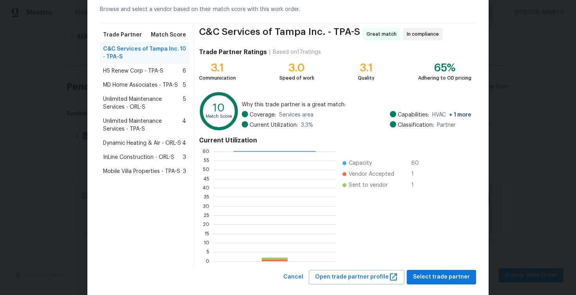
scroll to position [47, 0]
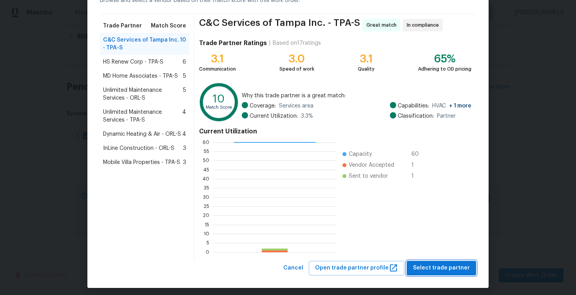
click at [440, 266] on span "Select trade partner" at bounding box center [441, 268] width 57 height 10
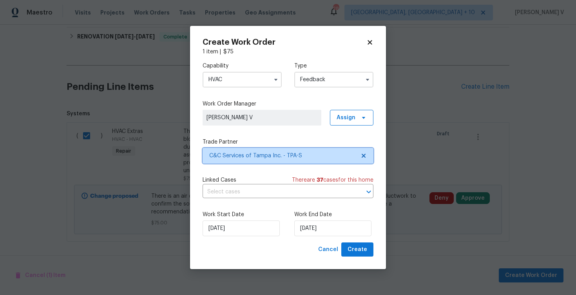
scroll to position [0, 0]
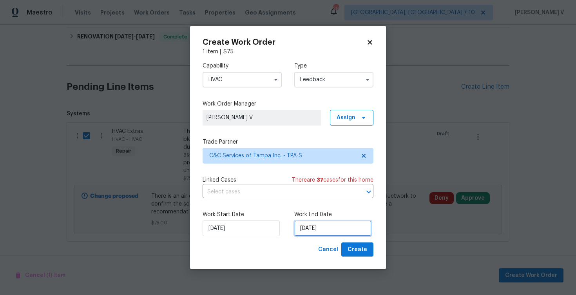
click at [340, 223] on input "21/08/2025" at bounding box center [332, 228] width 77 height 16
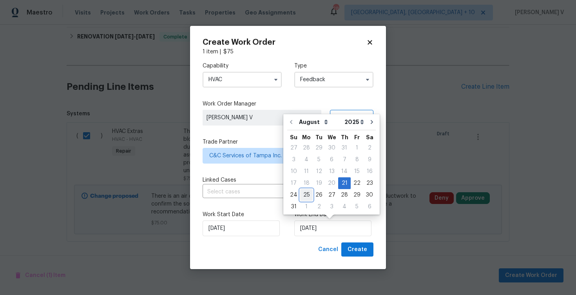
click at [310, 196] on div "25" at bounding box center [306, 194] width 13 height 11
type input "25/08/2025"
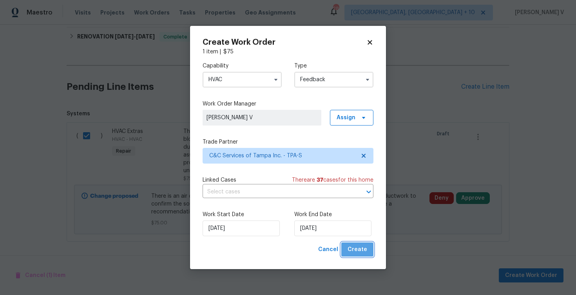
click at [362, 249] on span "Create" at bounding box center [358, 249] width 20 height 10
checkbox input "false"
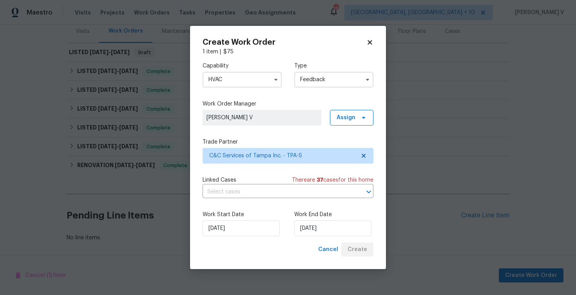
scroll to position [99, 0]
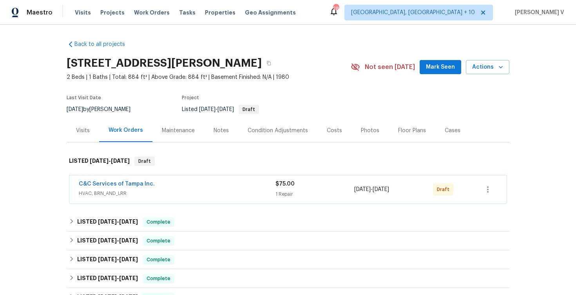
click at [110, 180] on span "C&C Services of Tampa Inc." at bounding box center [117, 184] width 76 height 8
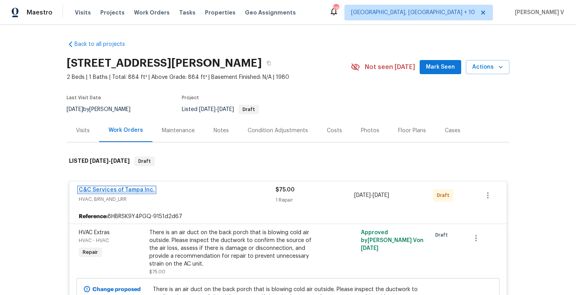
click at [109, 189] on link "C&C Services of Tampa Inc." at bounding box center [117, 189] width 76 height 5
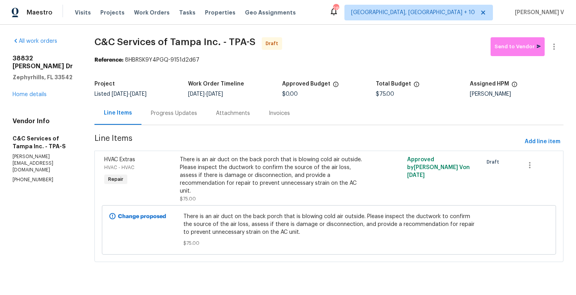
click at [174, 114] on div "Progress Updates" at bounding box center [174, 113] width 46 height 8
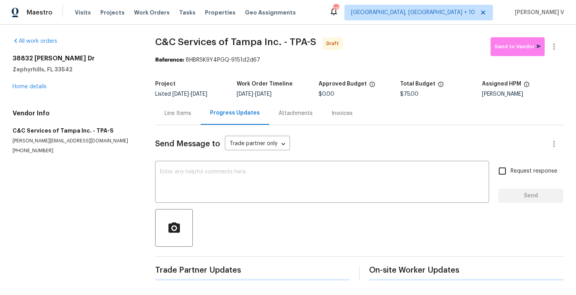
click at [174, 114] on div "Line Items" at bounding box center [178, 113] width 27 height 8
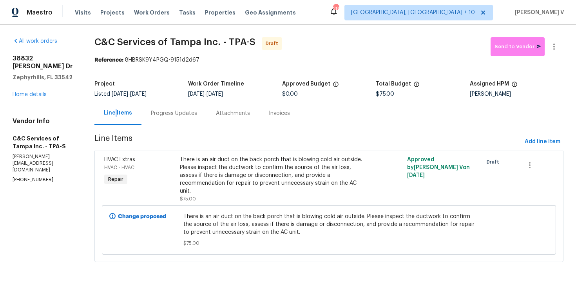
click at [174, 114] on div "Progress Updates" at bounding box center [174, 113] width 46 height 8
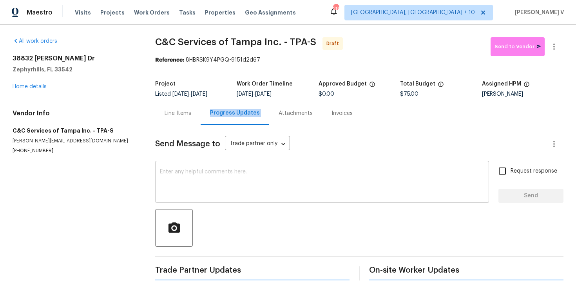
click at [197, 176] on textarea at bounding box center [322, 182] width 324 height 27
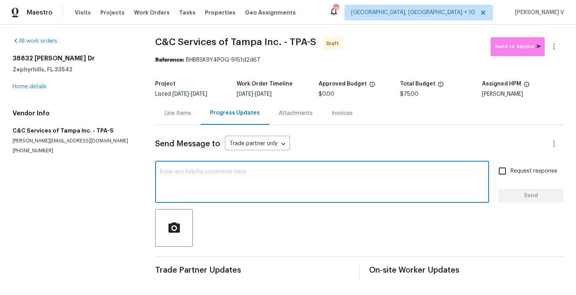
paste textarea "Hi, this is Divya with Opendoor. I’m confirming you received the WO for the pro…"
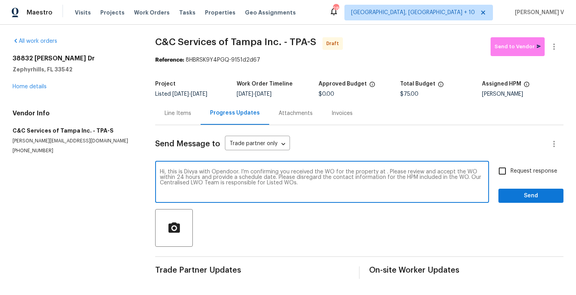
click at [384, 172] on textarea "Hi, this is Divya with Opendoor. I’m confirming you received the WO for the pro…" at bounding box center [322, 182] width 324 height 27
paste textarea "[STREET_ADDRESS][PERSON_NAME]"
type textarea "Hi, this is Divya with Opendoor. I’m confirming you received the WO for the pro…"
click at [510, 171] on input "Request response" at bounding box center [502, 171] width 16 height 16
checkbox input "true"
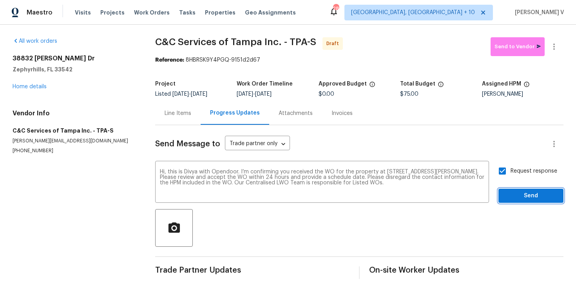
click at [520, 196] on span "Send" at bounding box center [531, 196] width 53 height 10
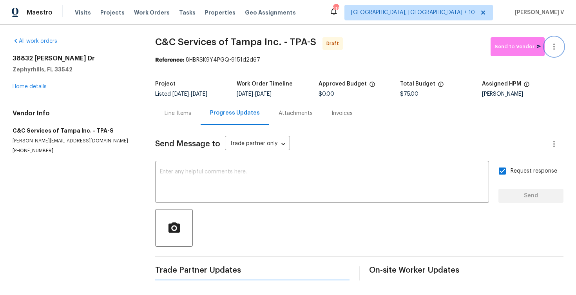
click at [560, 40] on button "button" at bounding box center [554, 46] width 19 height 19
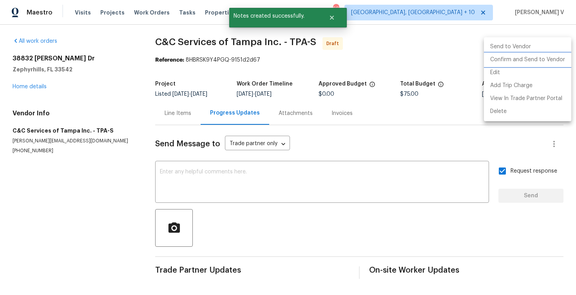
click at [534, 56] on li "Confirm and Send to Vendor" at bounding box center [527, 59] width 87 height 13
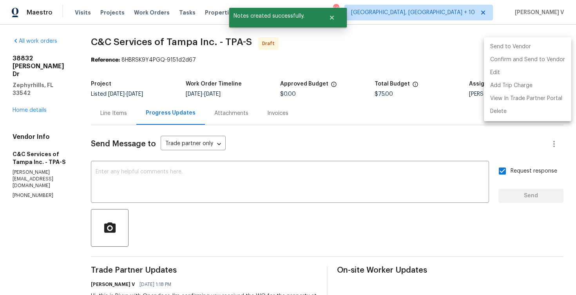
click at [188, 63] on div at bounding box center [288, 147] width 576 height 295
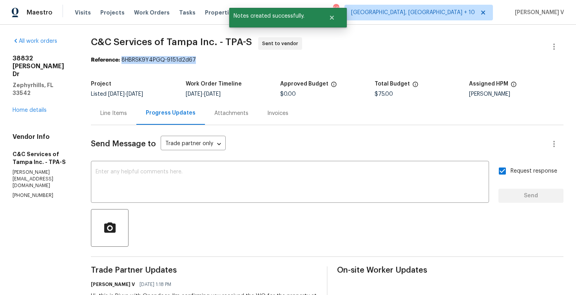
drag, startPoint x: 139, startPoint y: 62, endPoint x: 265, endPoint y: 61, distance: 125.8
click at [265, 61] on div "Reference: 8HBRSK9Y4PGQ-9151d2d67" at bounding box center [327, 60] width 473 height 8
copy div "8HBRSK9Y4PGQ-9151d2d67"
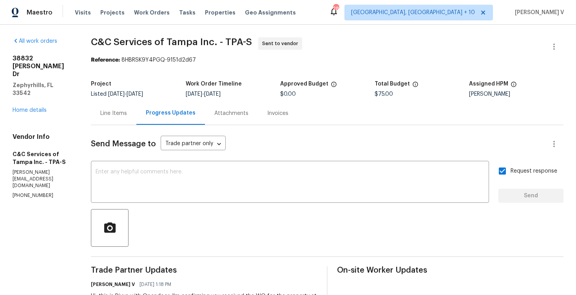
drag, startPoint x: 106, startPoint y: 35, endPoint x: 221, endPoint y: 36, distance: 115.2
click at [221, 36] on div "All work orders 38832 Henry Dr Zephyrhills, FL 33542 Home details Vendor Info C…" at bounding box center [288, 185] width 576 height 321
drag, startPoint x: 107, startPoint y: 41, endPoint x: 229, endPoint y: 41, distance: 122.2
click at [229, 41] on div "All work orders 38832 Henry Dr Zephyrhills, FL 33542 Home details Vendor Info C…" at bounding box center [288, 185] width 576 height 321
copy span "C&C Services of Tampa Inc"
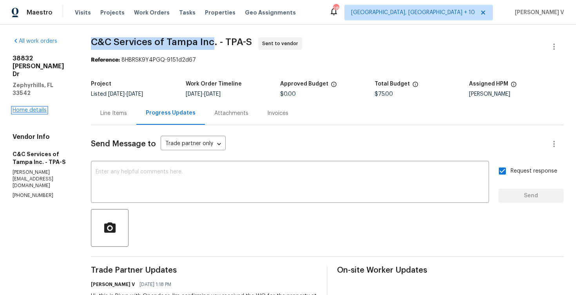
click at [42, 107] on link "Home details" at bounding box center [30, 109] width 34 height 5
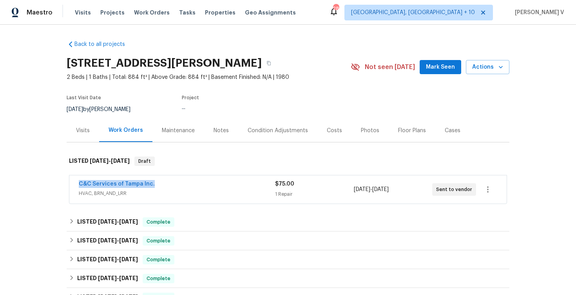
drag, startPoint x: 77, startPoint y: 185, endPoint x: 194, endPoint y: 184, distance: 116.8
click at [194, 185] on div "C&C Services of Tampa Inc. HVAC, BRN_AND_LRR $75.00 1 Repair 8/21/2025 - 8/25/2…" at bounding box center [287, 189] width 437 height 28
copy link "C&C Services of Tampa Inc."
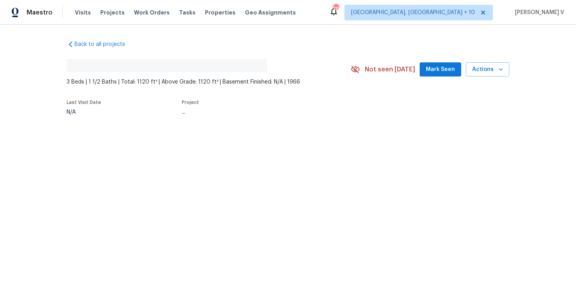
click at [141, 128] on div "Back to all projects No address found 3 Beds | 1 1/2 Baths | Total: 1120 ft² | …" at bounding box center [288, 96] width 576 height 142
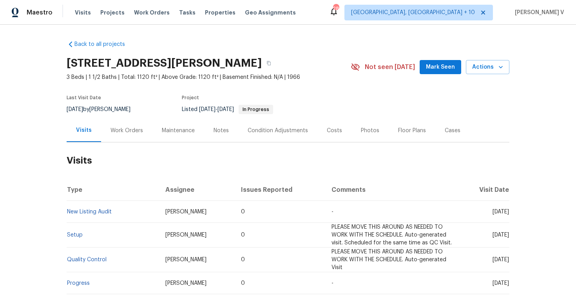
click at [120, 109] on div "[DATE] by [PERSON_NAME]" at bounding box center [103, 109] width 73 height 9
click at [124, 136] on div "Work Orders" at bounding box center [126, 130] width 51 height 23
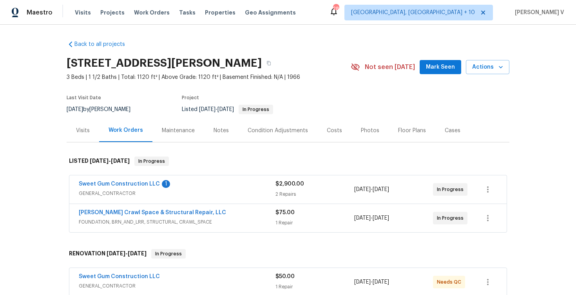
scroll to position [77, 0]
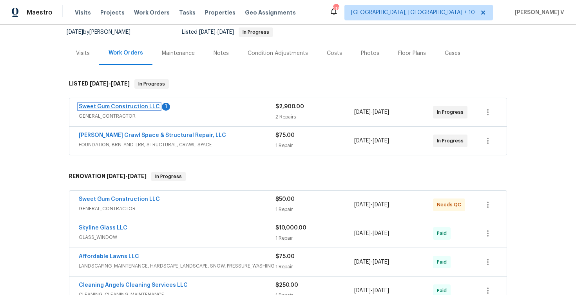
click at [122, 105] on link "Sweet Gum Construction LLC" at bounding box center [119, 106] width 81 height 5
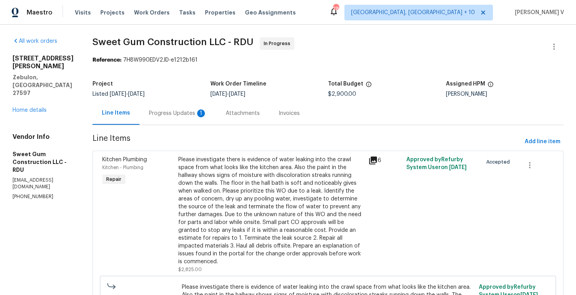
click at [239, 110] on div "Attachments" at bounding box center [242, 112] width 53 height 23
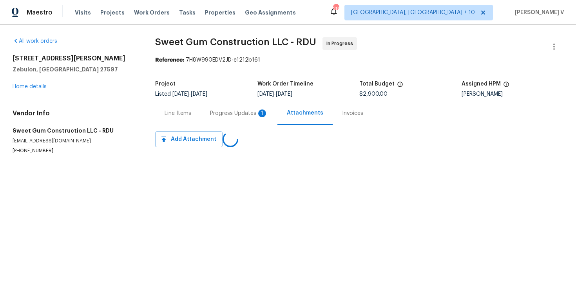
click at [239, 110] on div "Progress Updates 1" at bounding box center [239, 113] width 58 height 8
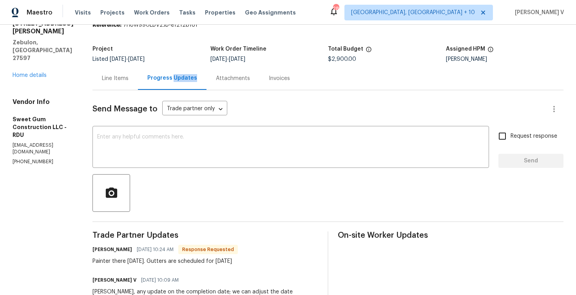
scroll to position [59, 0]
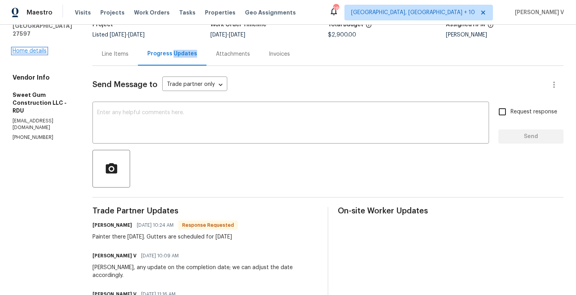
click at [29, 48] on link "Home details" at bounding box center [30, 50] width 34 height 5
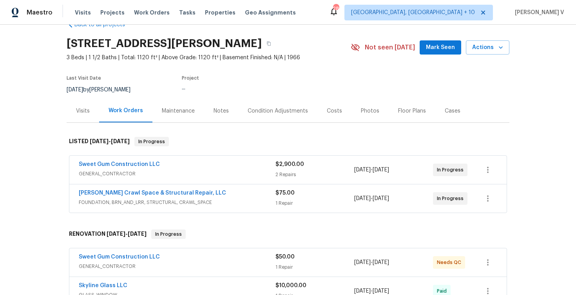
scroll to position [22, 0]
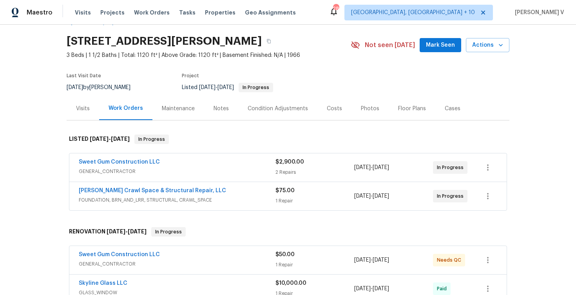
click at [228, 210] on div "[PERSON_NAME] Crawl Space & Structural Repair, LLC FOUNDATION, BRN_AND_LRR, STR…" at bounding box center [288, 195] width 438 height 29
click at [233, 196] on span "FOUNDATION, BRN_AND_LRR, STRUCTURAL, CRAWL_SPACE" at bounding box center [177, 200] width 197 height 8
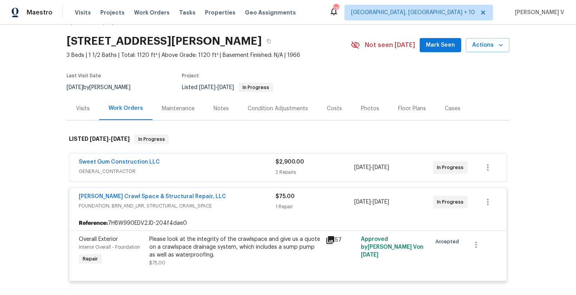
click at [222, 162] on div "Sweet Gum Construction LLC" at bounding box center [177, 162] width 197 height 9
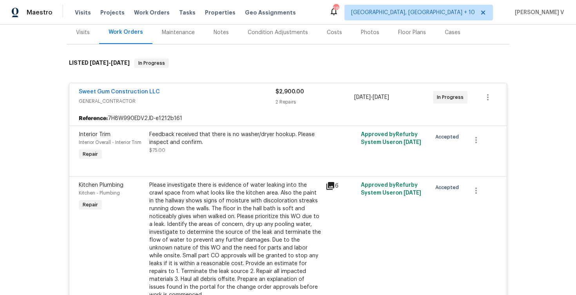
scroll to position [0, 0]
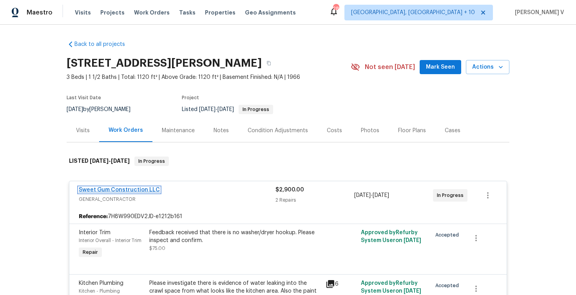
click at [127, 190] on link "Sweet Gum Construction LLC" at bounding box center [119, 189] width 81 height 5
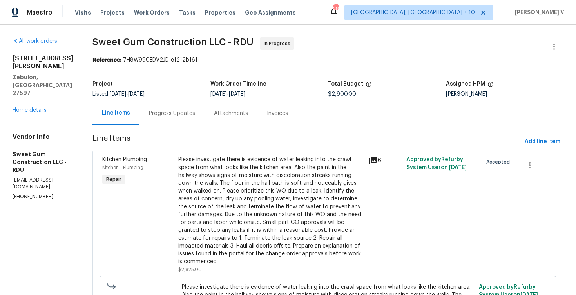
click at [196, 120] on div "Progress Updates" at bounding box center [171, 112] width 65 height 23
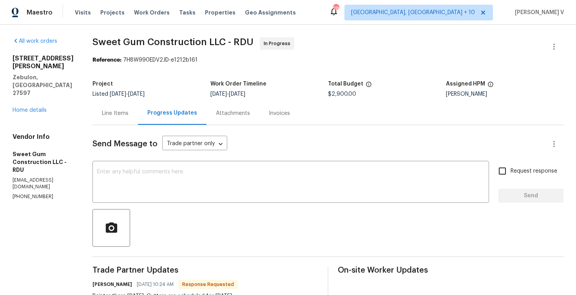
scroll to position [59, 0]
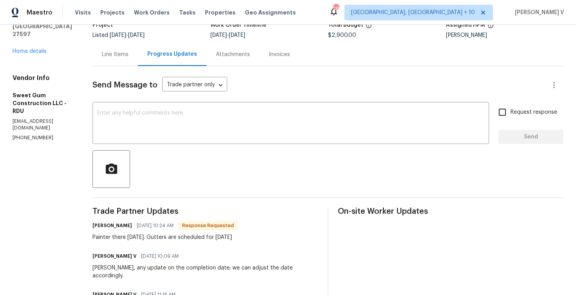
click at [129, 56] on div "Line Items" at bounding box center [115, 55] width 27 height 8
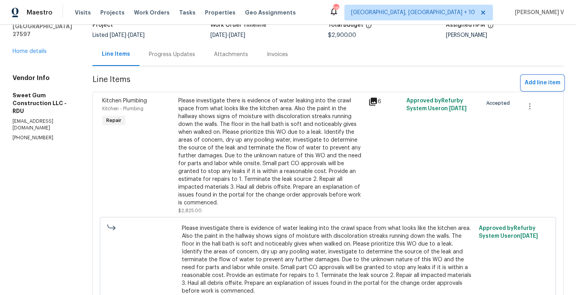
click at [533, 88] on button "Add line item" at bounding box center [543, 83] width 42 height 14
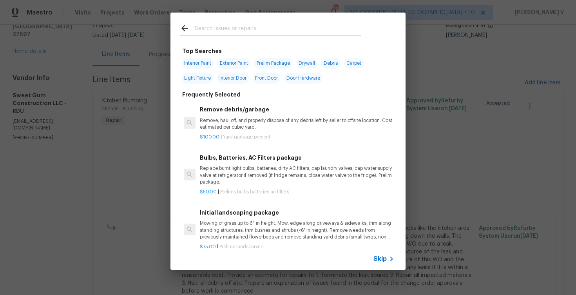
click at [376, 254] on div "Skip" at bounding box center [384, 258] width 23 height 9
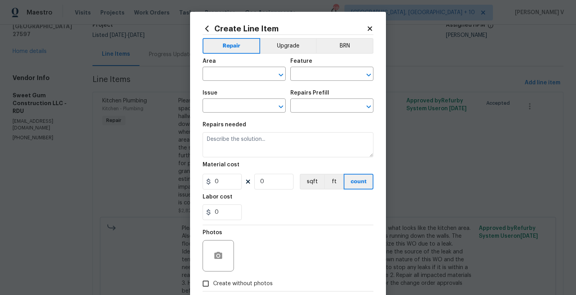
click at [254, 131] on div "Repairs needed" at bounding box center [288, 127] width 171 height 10
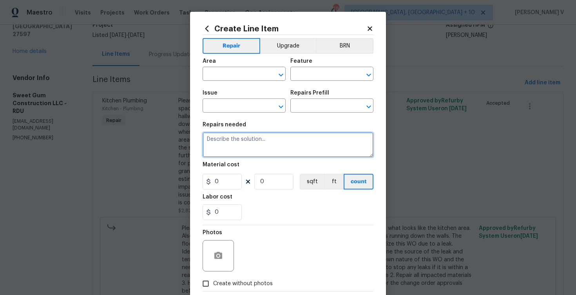
click at [245, 141] on textarea at bounding box center [288, 144] width 171 height 25
paste textarea "An agent noted that there is what looks like oil dripping down the side of the …"
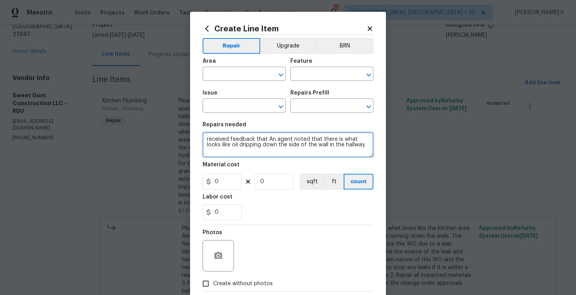
click at [270, 141] on textarea "received feedback that An agent noted that there is what looks like oil drippin…" at bounding box center [288, 144] width 171 height 25
click at [240, 147] on textarea "received feedback that an agent noted that there is what looks like oil drippin…" at bounding box center [288, 144] width 171 height 25
click at [208, 138] on textarea "received feedback that an agent noted that there is what looks like oil drippin…" at bounding box center [288, 144] width 171 height 25
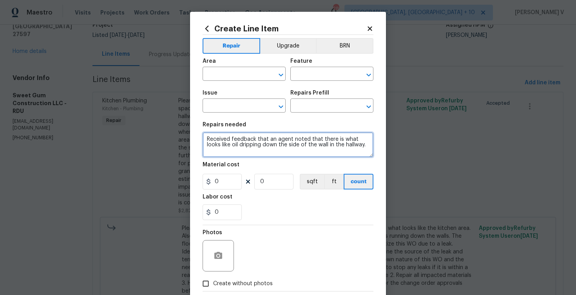
click at [208, 138] on textarea "Received feedback that an agent noted that there is what looks like oil drippin…" at bounding box center [288, 144] width 171 height 25
type textarea "Received feedback that an agent noted that there is what looks like oil drippin…"
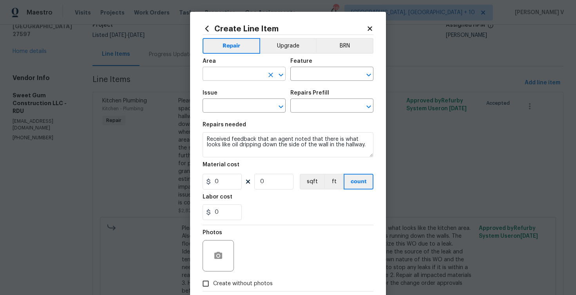
click at [215, 75] on input "text" at bounding box center [233, 75] width 61 height 12
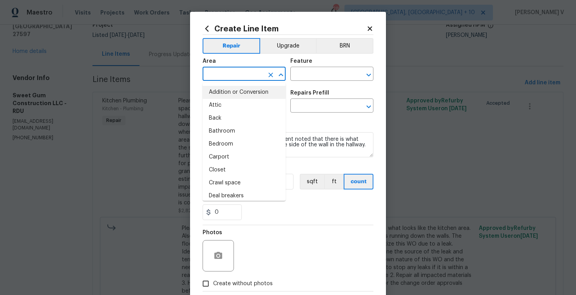
click at [308, 124] on div "Repairs needed" at bounding box center [288, 127] width 171 height 10
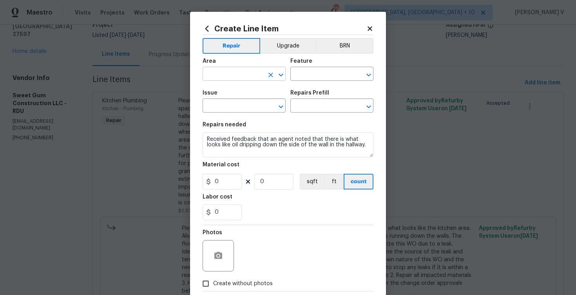
click at [221, 80] on input "text" at bounding box center [233, 75] width 61 height 12
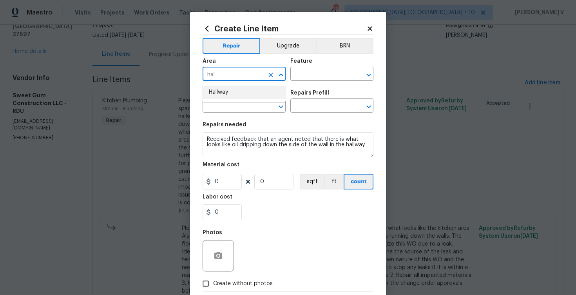
click at [231, 96] on li "Hallway" at bounding box center [244, 92] width 83 height 13
type input "Hallway"
click at [319, 70] on input "text" at bounding box center [320, 75] width 61 height 12
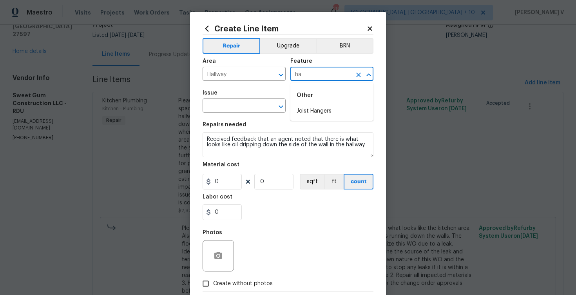
type input "h"
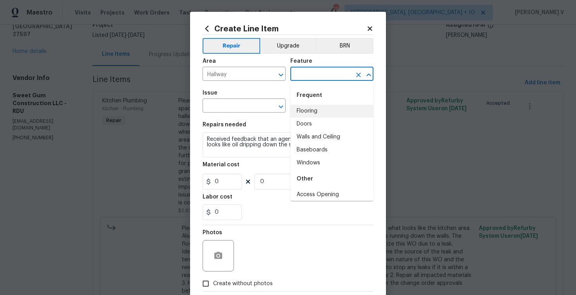
click at [319, 109] on li "Flooring" at bounding box center [331, 111] width 83 height 13
type input "Flooring"
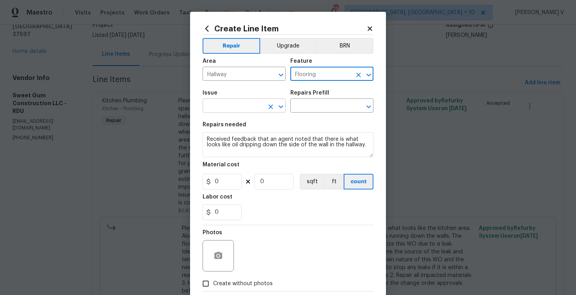
click at [207, 100] on input "text" at bounding box center [233, 106] width 61 height 12
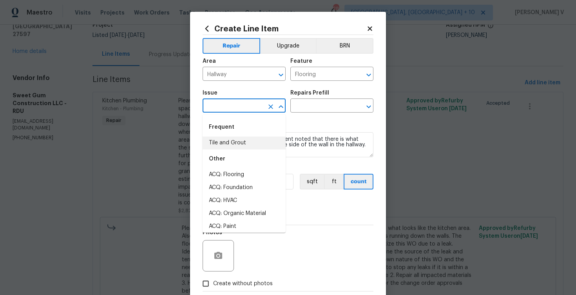
click at [221, 138] on li "Tile and Grout" at bounding box center [244, 142] width 83 height 13
type input "Tile and Grout"
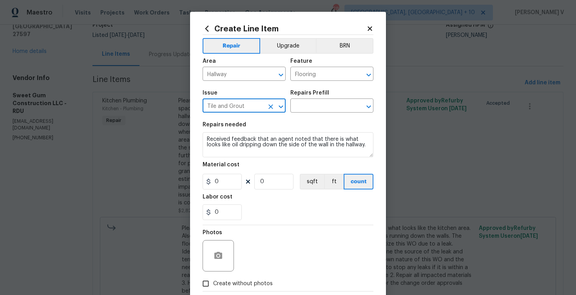
click at [341, 96] on div "Repairs Prefill" at bounding box center [331, 95] width 83 height 10
click at [322, 107] on input "text" at bounding box center [320, 106] width 61 height 12
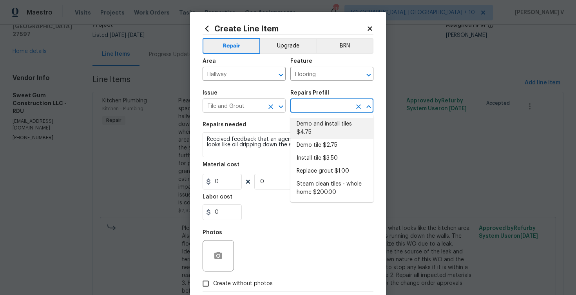
click at [252, 103] on input "Tile and Grout" at bounding box center [233, 106] width 61 height 12
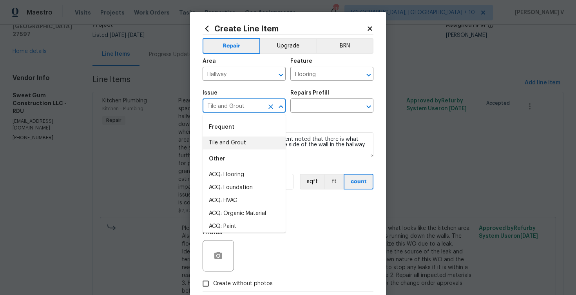
click at [270, 105] on icon "Clear" at bounding box center [271, 107] width 8 height 8
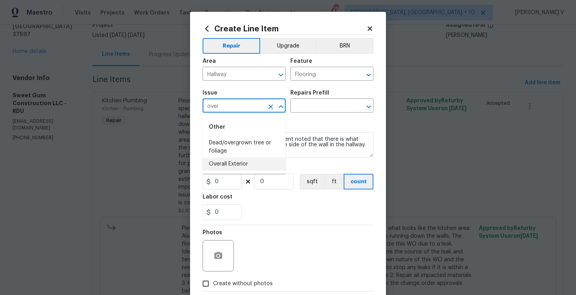
click at [254, 158] on li "Overall Exterior" at bounding box center [244, 164] width 83 height 13
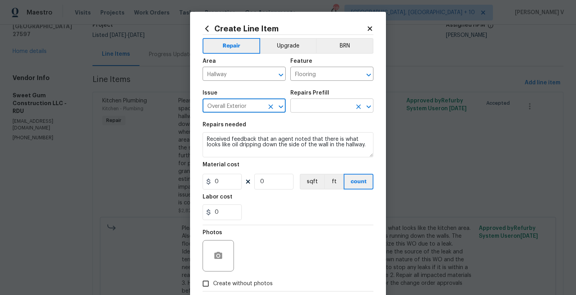
type input "Overall Exterior"
click at [339, 109] on input "text" at bounding box center [320, 106] width 61 height 12
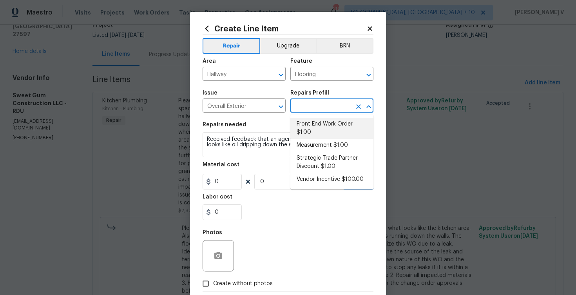
click at [321, 121] on li "Front End Work Order $1.00" at bounding box center [331, 128] width 83 height 21
type input "Front End Work Order $1.00"
type textarea "Placeholder line item for the creation of front end work orders."
type input "1"
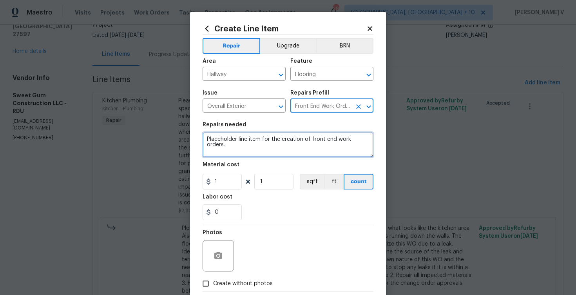
click at [273, 147] on textarea "Placeholder line item for the creation of front end work orders." at bounding box center [288, 144] width 171 height 25
click at [362, 110] on icon "Clear" at bounding box center [359, 107] width 8 height 8
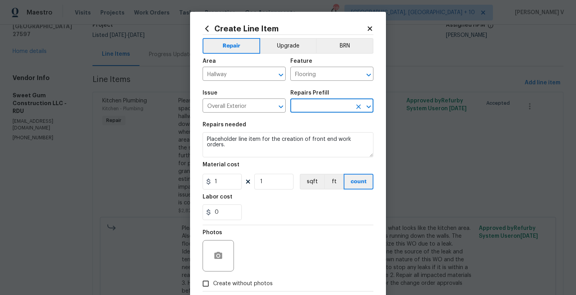
click at [356, 107] on icon "Clear" at bounding box center [359, 107] width 8 height 8
click at [334, 106] on input "text" at bounding box center [320, 106] width 61 height 12
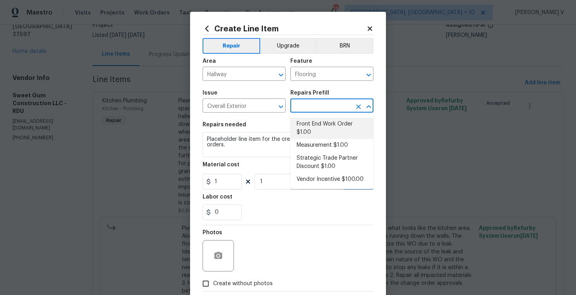
click at [314, 125] on li "Front End Work Order $1.00" at bounding box center [331, 128] width 83 height 21
type input "Front End Work Order $1.00"
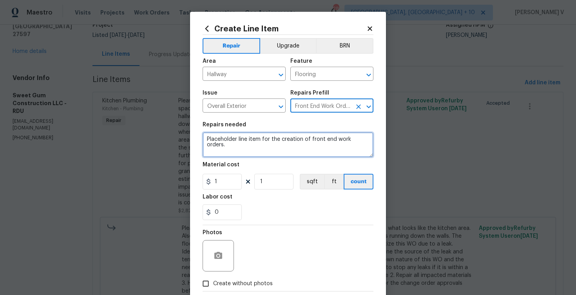
click at [269, 139] on textarea "Placeholder line item for the creation of front end work orders." at bounding box center [288, 144] width 171 height 25
paste textarea "Received feedback that an agent noted that there is what looks like oil drippin…"
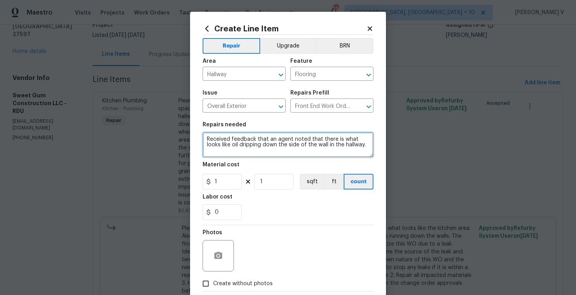
type textarea "Received feedback that an agent noted that there is what looks like oil drippin…"
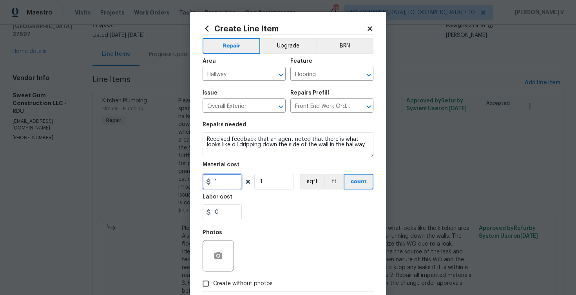
click at [231, 178] on input "1" at bounding box center [222, 182] width 39 height 16
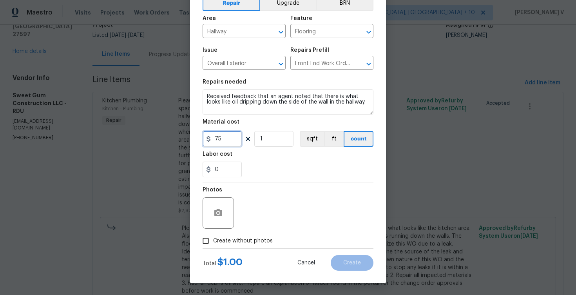
type input "75"
click at [208, 231] on div "Photos" at bounding box center [219, 207] width 33 height 51
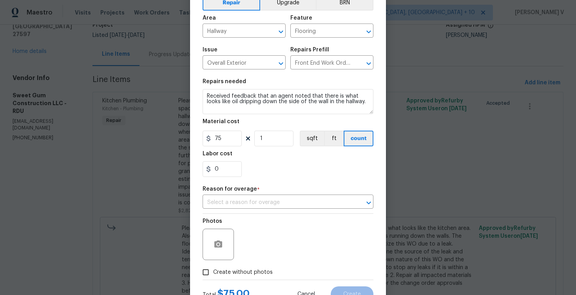
click at [208, 232] on div at bounding box center [218, 243] width 31 height 31
click at [278, 206] on input "text" at bounding box center [277, 202] width 149 height 12
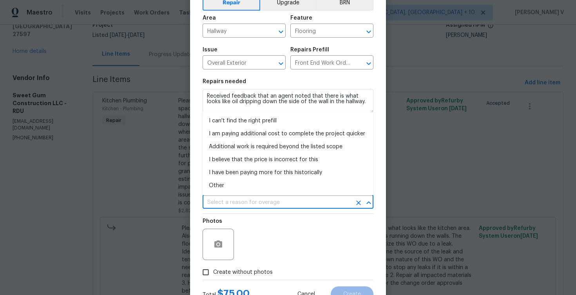
click at [266, 188] on li "Other" at bounding box center [288, 185] width 171 height 13
type input "Other"
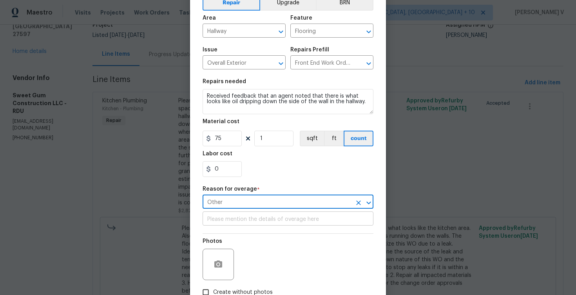
click at [248, 221] on input "text" at bounding box center [288, 219] width 171 height 12
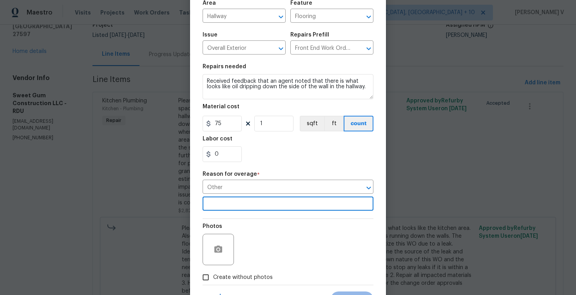
scroll to position [72, 0]
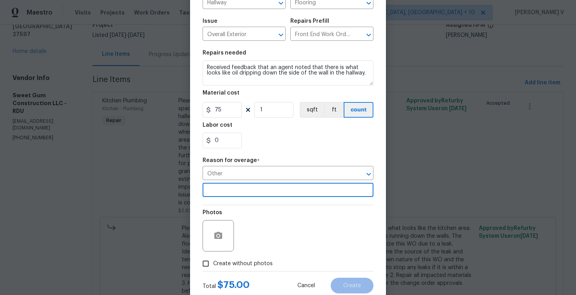
click at [211, 267] on input "Create without photos" at bounding box center [205, 263] width 15 height 15
checkbox input "true"
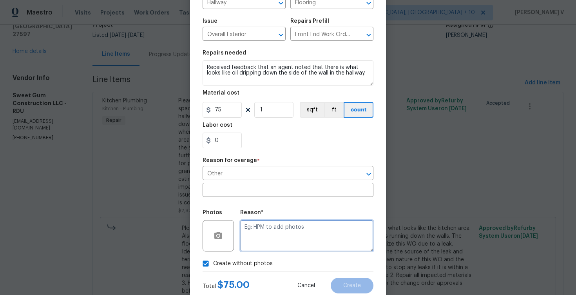
click at [288, 236] on textarea at bounding box center [306, 235] width 133 height 31
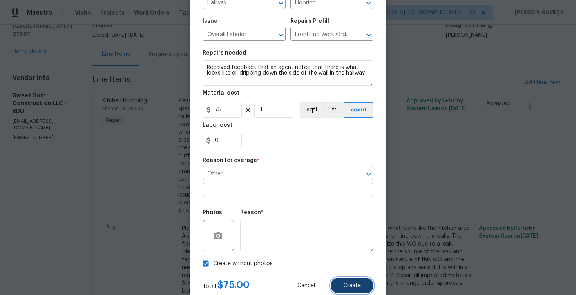
click at [357, 288] on span "Create" at bounding box center [352, 286] width 18 height 6
type input "0"
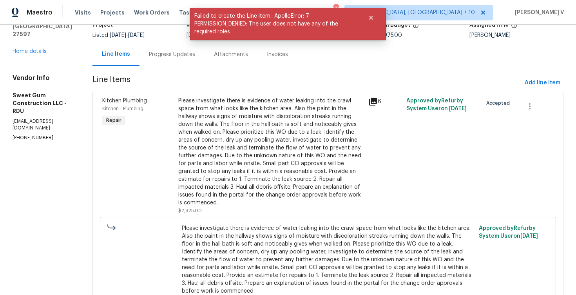
scroll to position [0, 0]
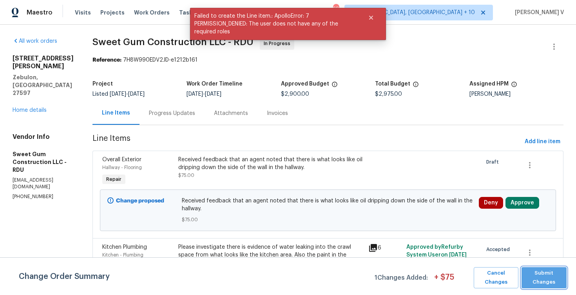
click at [538, 281] on span "Submit Changes" at bounding box center [543, 277] width 37 height 18
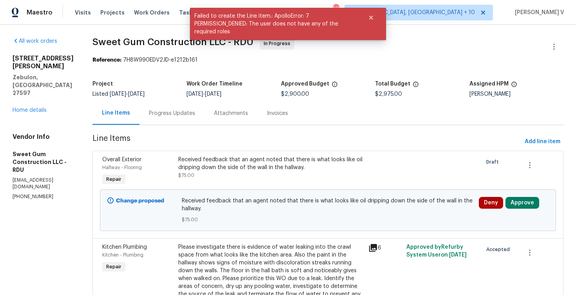
click at [195, 116] on div "Progress Updates" at bounding box center [172, 113] width 46 height 8
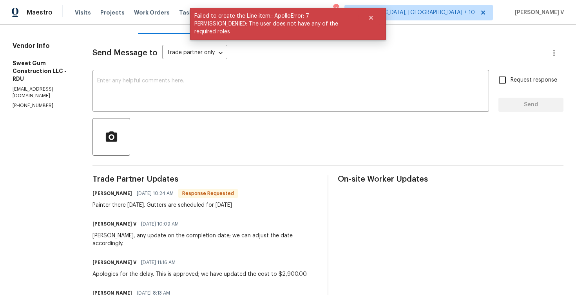
scroll to position [109, 0]
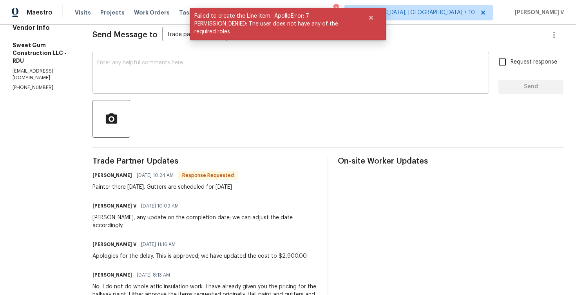
click at [184, 69] on textarea at bounding box center [290, 73] width 387 height 27
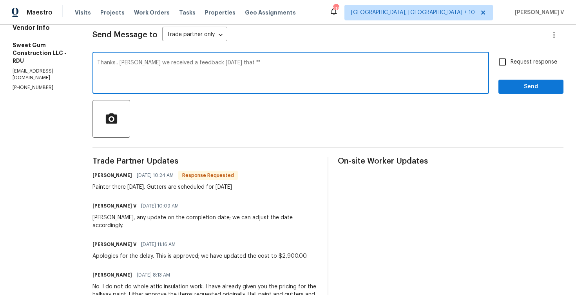
paste textarea "Received feedback that an agent noted that there is what looks like oil drippin…"
drag, startPoint x: 247, startPoint y: 63, endPoint x: 308, endPoint y: 65, distance: 61.1
click at [308, 65] on textarea "Thanks.. Stacey we received a feedback today that "Received feedback that an ag…" at bounding box center [290, 73] width 387 height 27
click at [194, 76] on textarea "Thanks.. Stacey we received a feedback today that " an agent noted that there i…" at bounding box center [290, 73] width 387 height 27
click at [181, 69] on textarea "Thanks.. Stacey we received a feedback today that " an agent noted that there i…" at bounding box center [290, 73] width 387 height 27
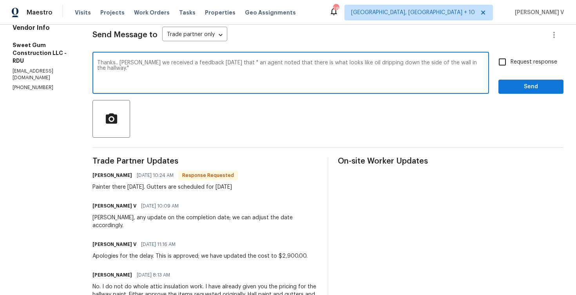
paste textarea "Can we send someone out to take a look and address this?"
click at [155, 71] on textarea "Thanks.. Stacey we received a feedback today that " an agent noted that there i…" at bounding box center [290, 73] width 387 height 27
drag, startPoint x: 161, startPoint y: 71, endPoint x: 149, endPoint y: 71, distance: 12.2
click at [149, 71] on textarea "Thanks.. Stacey we received a feedback today that " an agent noted that there i…" at bounding box center [290, 73] width 387 height 27
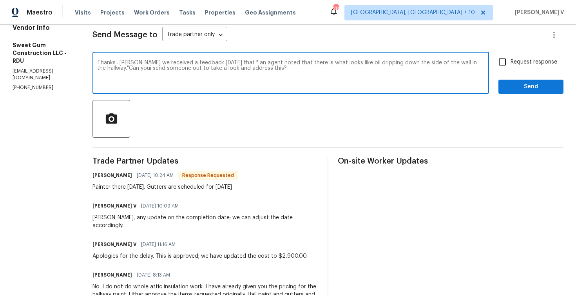
drag, startPoint x: 149, startPoint y: 71, endPoint x: 170, endPoint y: 71, distance: 20.8
click at [170, 71] on textarea "Thanks.. Stacey we received a feedback today that " an agent noted that there i…" at bounding box center [290, 73] width 387 height 27
click at [174, 70] on textarea "Thanks.. Stacey we received a feedback today that " an agent noted that there i…" at bounding box center [290, 73] width 387 height 27
drag, startPoint x: 174, startPoint y: 70, endPoint x: 186, endPoint y: 70, distance: 12.1
click at [186, 70] on textarea "Thanks.. Stacey we received a feedback today that " an agent noted that there i…" at bounding box center [290, 73] width 387 height 27
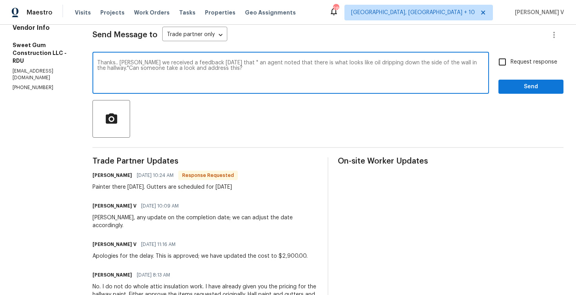
click at [250, 71] on textarea "Thanks.. Stacey we received a feedback today that " an agent noted that there i…" at bounding box center [290, 73] width 387 height 27
paste textarea "you, Stacey. We received feedback today noting that “an agent observed what app…"
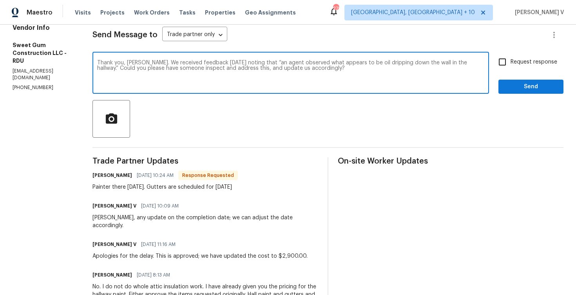
type textarea "Thank you, Stacey. We received feedback today noting that “an agent observed wh…"
click at [496, 67] on input "Request response" at bounding box center [502, 62] width 16 height 16
checkbox input "true"
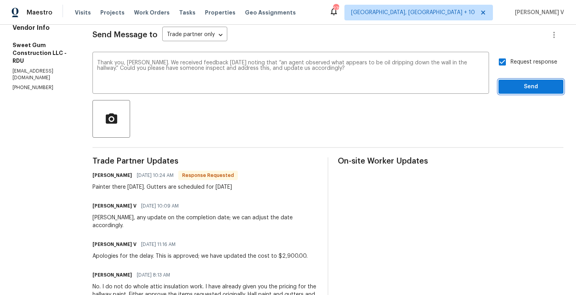
click at [540, 86] on span "Send" at bounding box center [531, 87] width 53 height 10
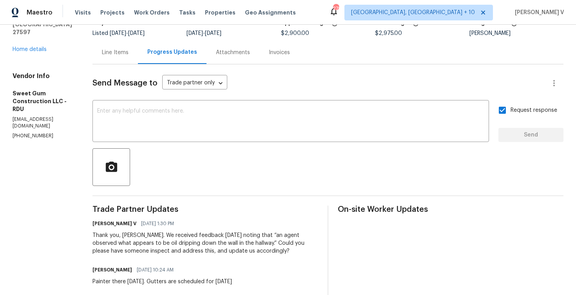
scroll to position [68, 0]
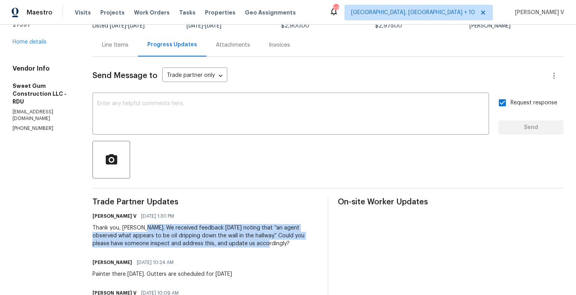
drag, startPoint x: 160, startPoint y: 227, endPoint x: 290, endPoint y: 241, distance: 130.8
click at [291, 242] on div "Thank you, Stacey. We received feedback today noting that “an agent observed wh…" at bounding box center [205, 236] width 226 height 24
copy div "We received feedback today noting that “an agent observed what appears to be oi…"
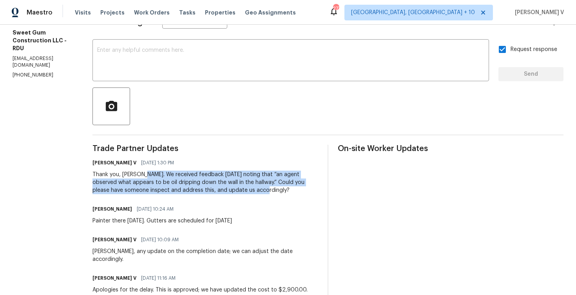
scroll to position [171, 0]
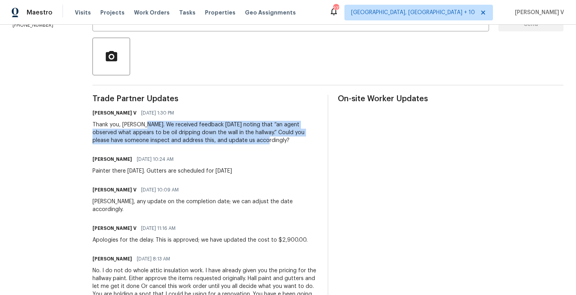
click at [134, 173] on div "Painter there today. Gutters are scheduled for tomorrow" at bounding box center [161, 171] width 139 height 8
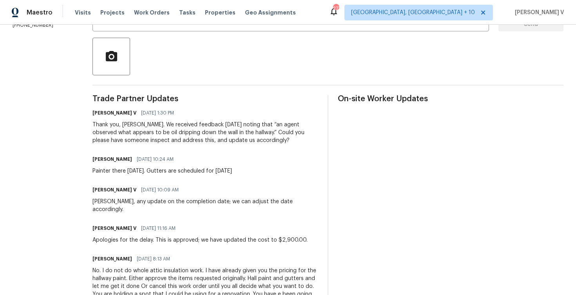
click at [134, 173] on div "Painter there today. Gutters are scheduled for tomorrow" at bounding box center [161, 171] width 139 height 8
copy div "Painter there today. Gutters are scheduled for tomorrow"
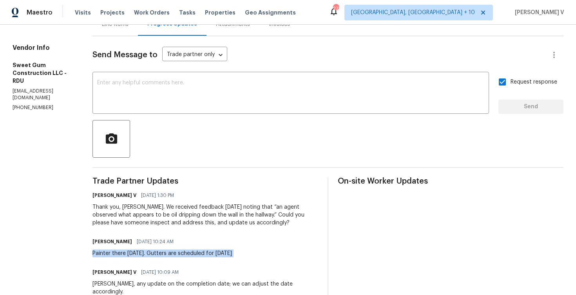
scroll to position [0, 0]
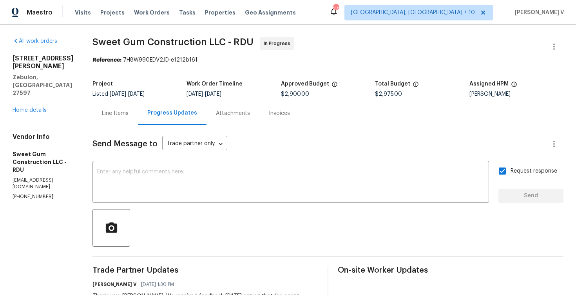
click at [138, 107] on div "Line Items" at bounding box center [114, 112] width 45 height 23
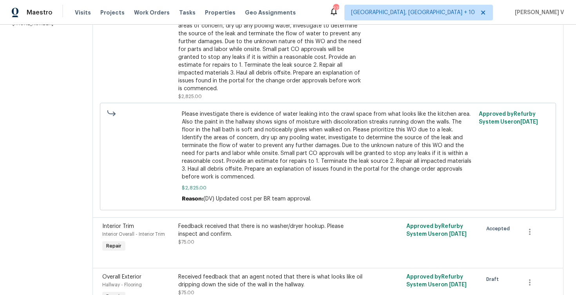
scroll to position [219, 0]
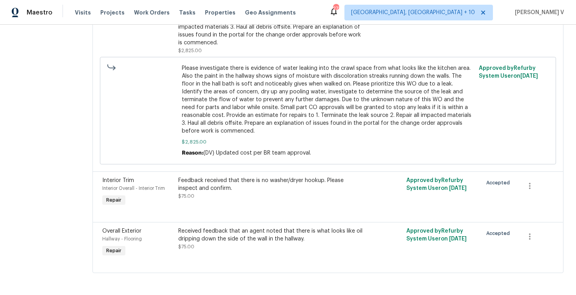
click at [247, 234] on div "Received feedback that an agent noted that there is what looks like oil drippin…" at bounding box center [270, 235] width 185 height 16
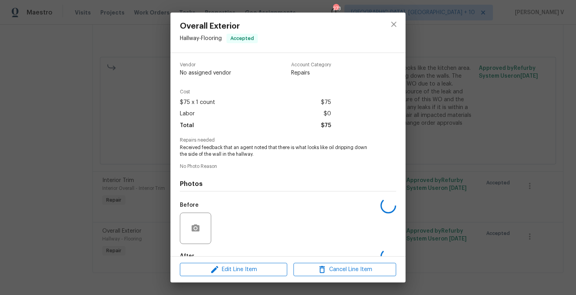
scroll to position [47, 0]
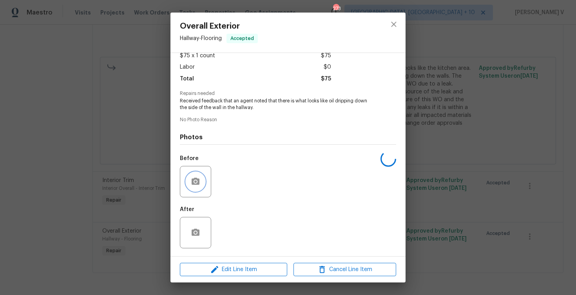
click at [196, 185] on icon "button" at bounding box center [195, 181] width 9 height 9
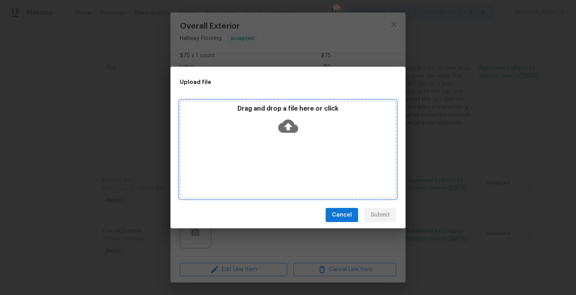
click at [281, 132] on icon at bounding box center [288, 126] width 20 height 20
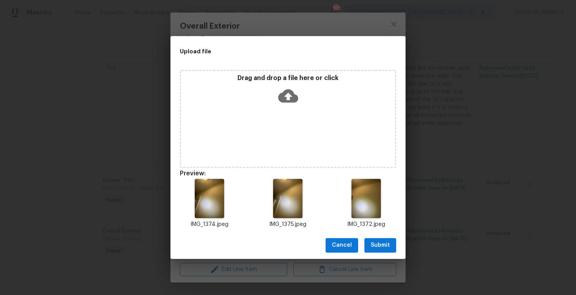
click at [375, 235] on div "Cancel Submit" at bounding box center [287, 245] width 235 height 27
click at [377, 244] on span "Submit" at bounding box center [380, 245] width 19 height 10
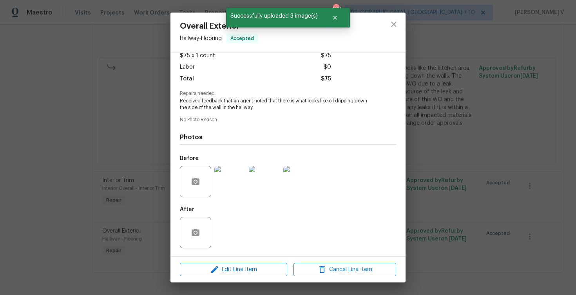
click at [142, 100] on div "Overall Exterior Hallway - Flooring Accepted Vendor Sweet Gum Construction LLC …" at bounding box center [288, 147] width 576 height 295
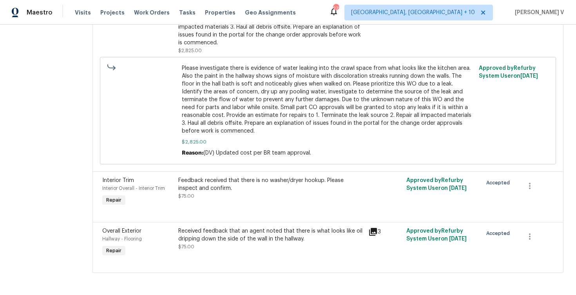
scroll to position [0, 0]
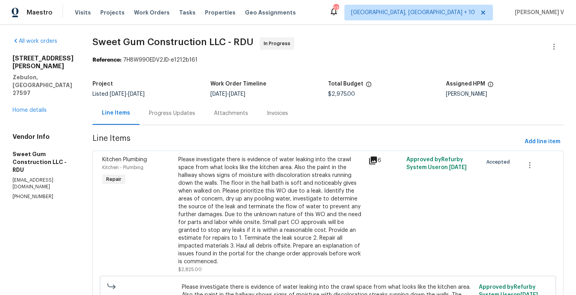
click at [189, 101] on div "Project Listed 8/5/2025 - 8/20/2025 Work Order Timeline 8/5/2025 - 8/7/2025 Tot…" at bounding box center [327, 88] width 471 height 25
click at [192, 119] on div "Progress Updates" at bounding box center [171, 112] width 65 height 23
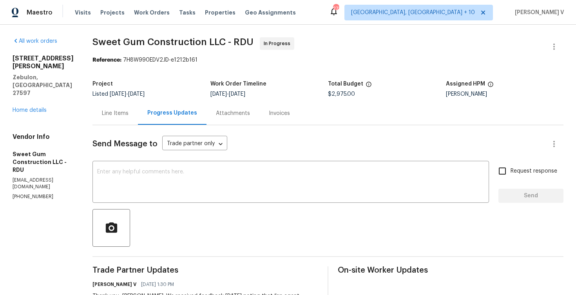
scroll to position [99, 0]
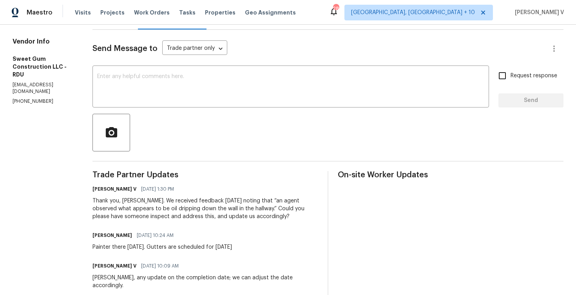
scroll to position [58, 0]
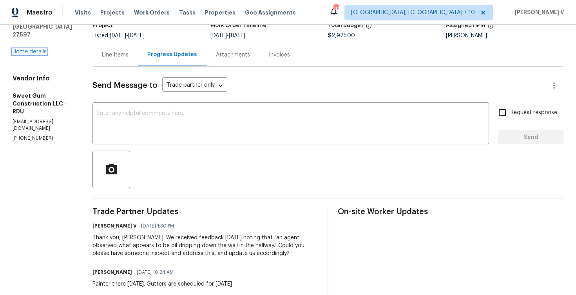
click at [38, 49] on link "Home details" at bounding box center [30, 51] width 34 height 5
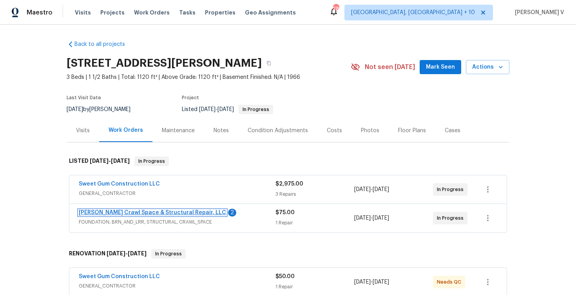
click at [132, 213] on link "[PERSON_NAME] Crawl Space & Structural Repair, LLC" at bounding box center [152, 212] width 147 height 5
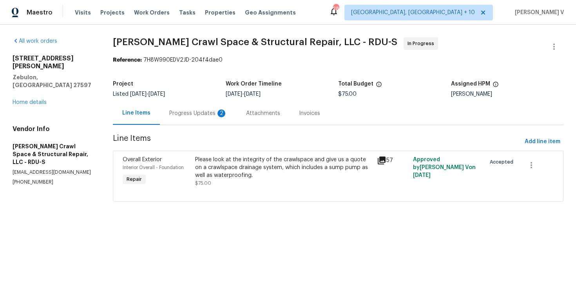
click at [211, 111] on div "Progress Updates 2" at bounding box center [198, 113] width 58 height 8
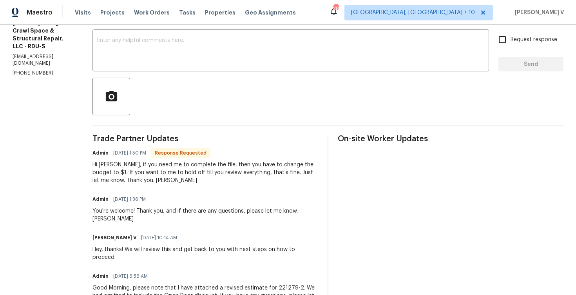
scroll to position [171, 0]
